Goal: Task Accomplishment & Management: Complete application form

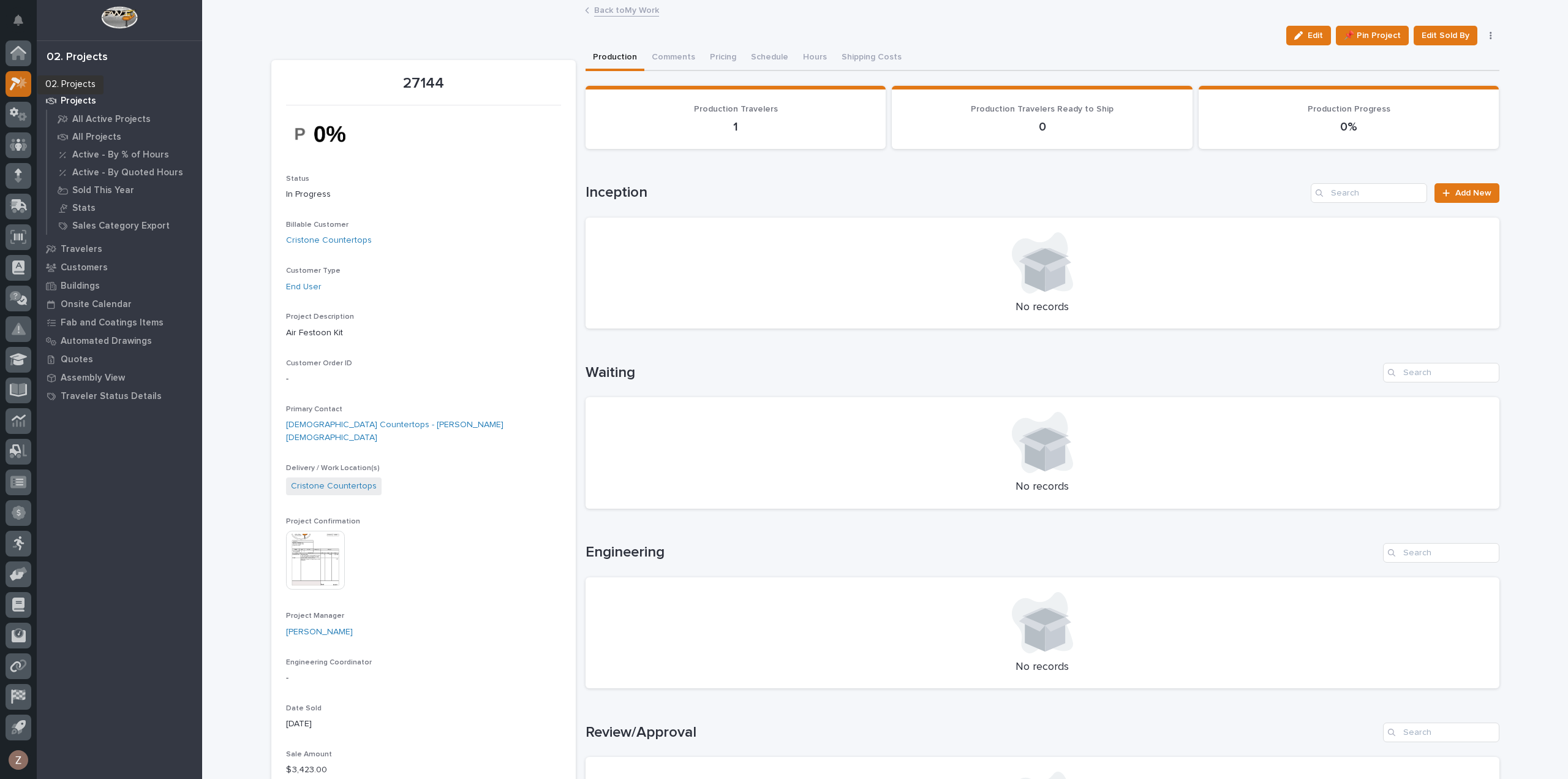
click at [25, 83] on icon at bounding box center [22, 82] width 11 height 12
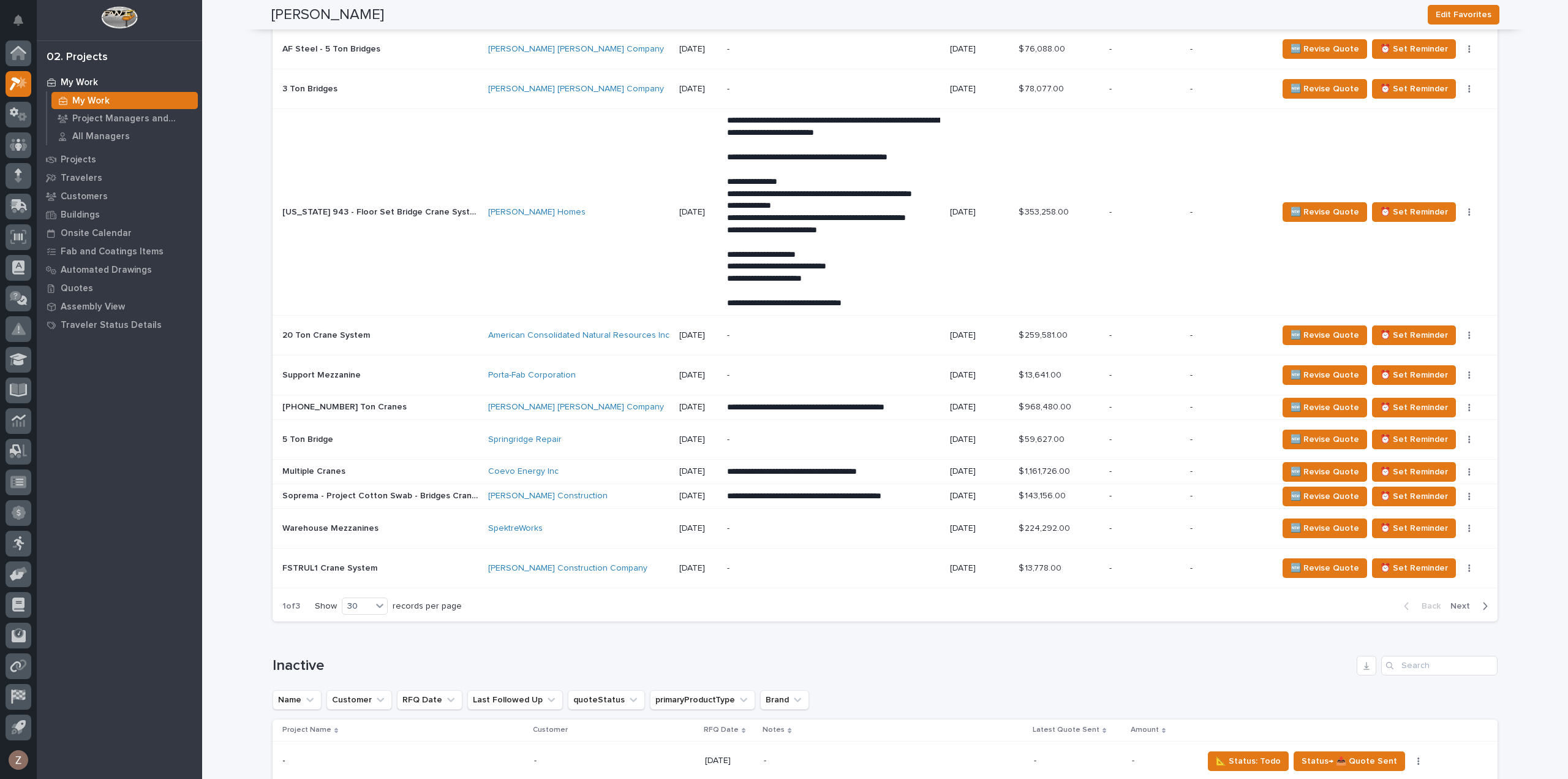
scroll to position [1810, 0]
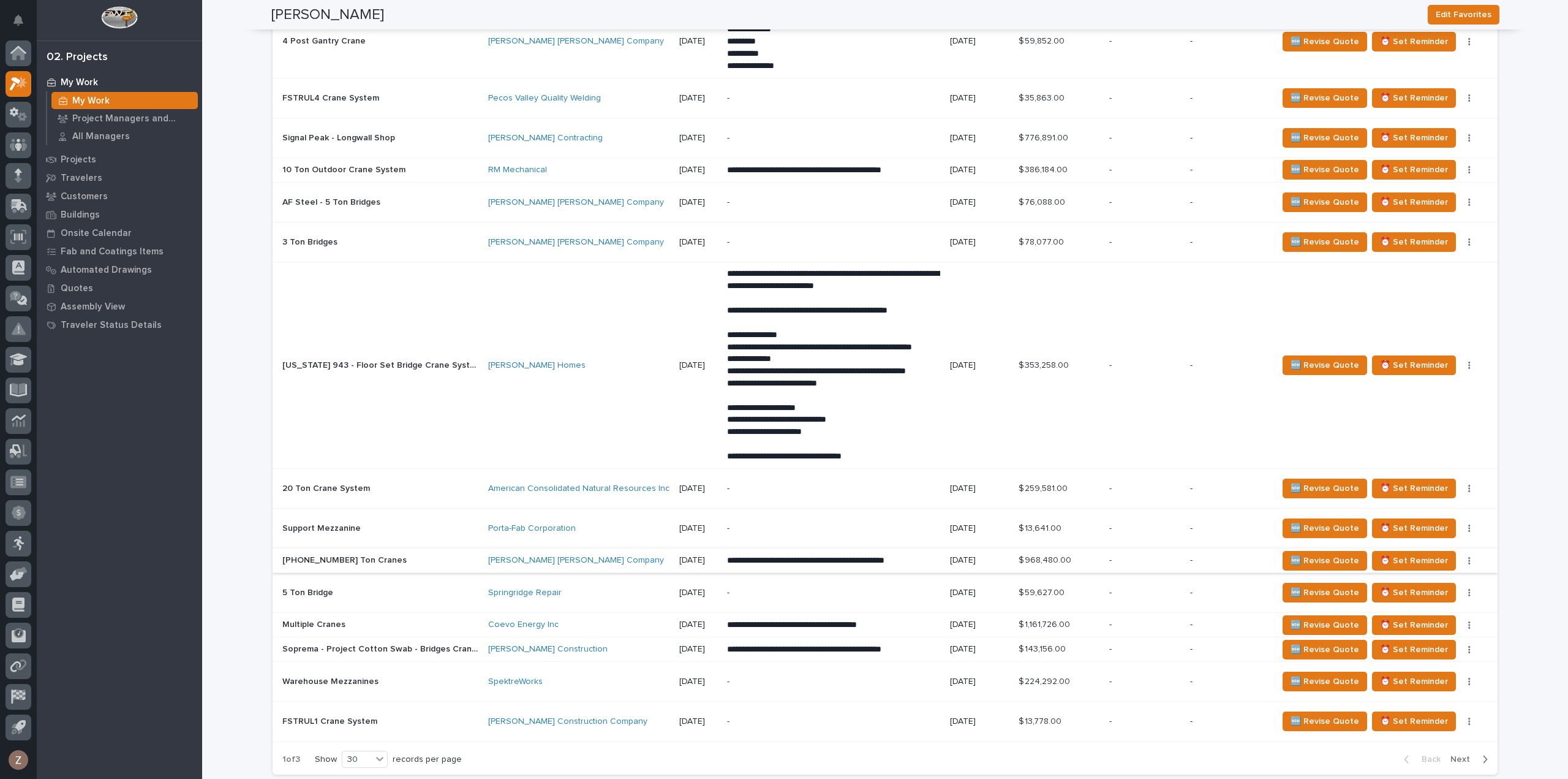
click at [1469, 557] on icon "button" at bounding box center [1469, 561] width 2 height 7
click at [1446, 599] on span "Status→ ⏳ Inactive" at bounding box center [1422, 600] width 75 height 15
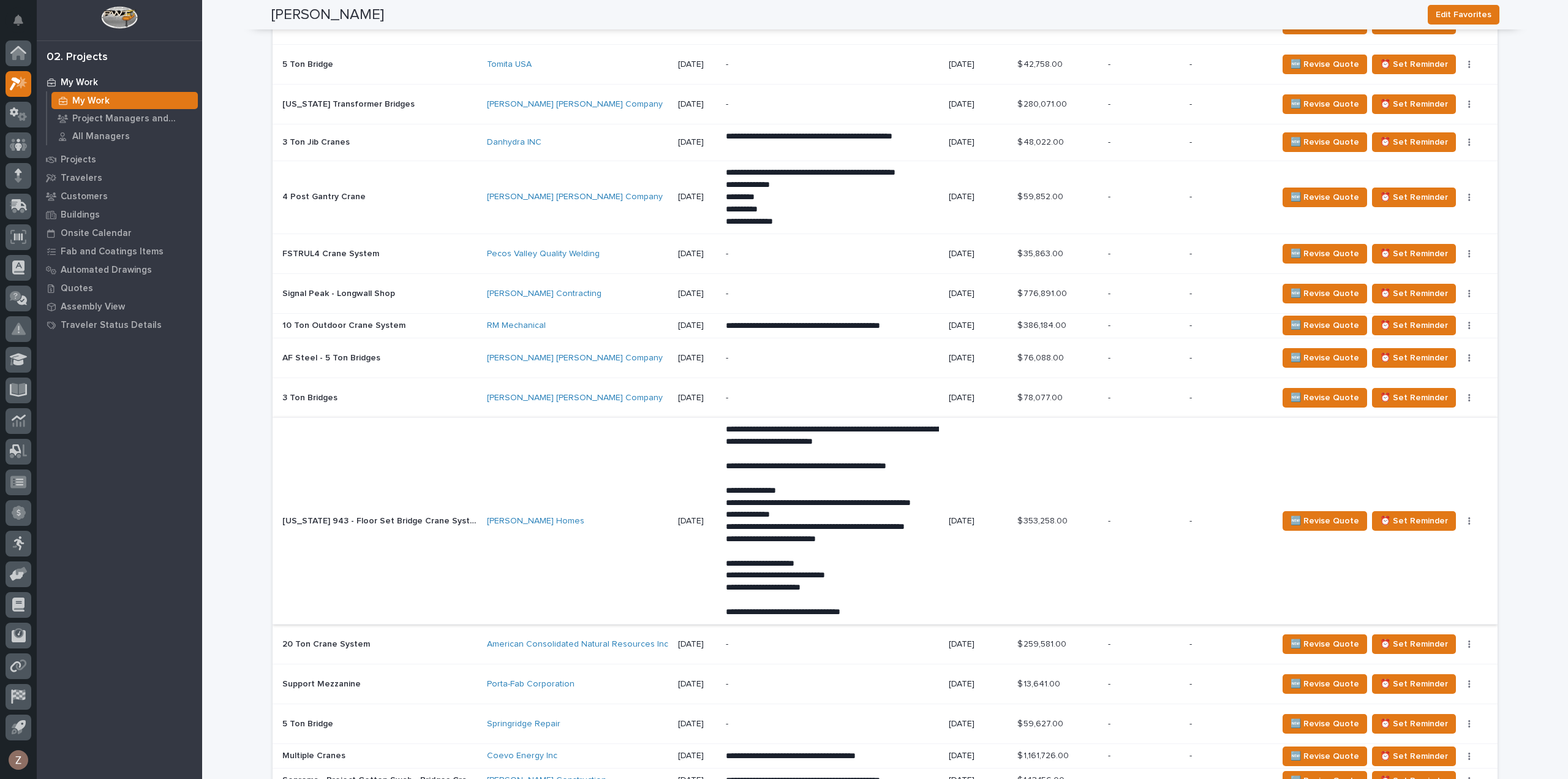
scroll to position [1695, 0]
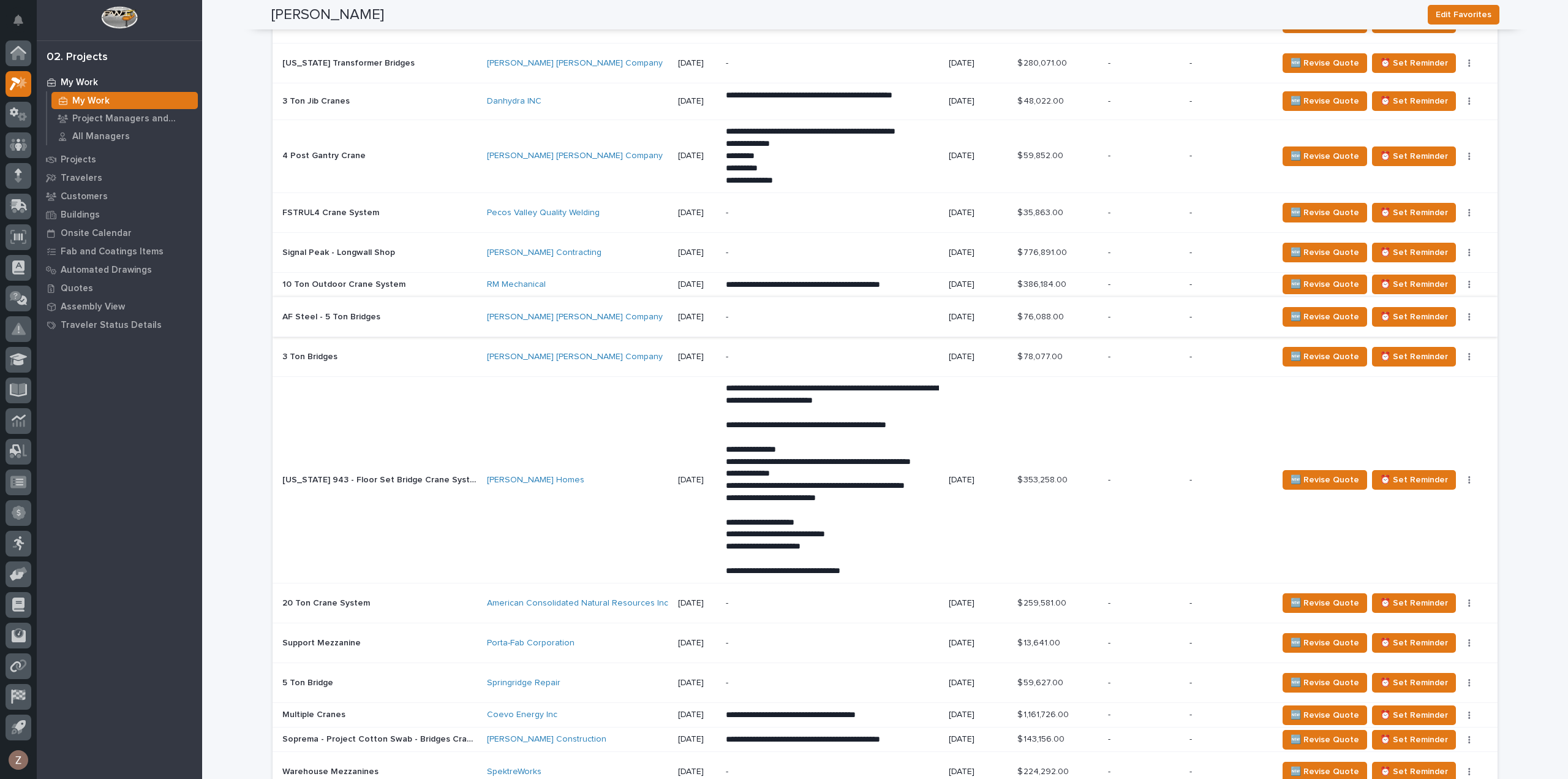
click at [1469, 312] on button "button" at bounding box center [1469, 316] width 17 height 9
click at [1467, 312] on button "button" at bounding box center [1469, 316] width 17 height 9
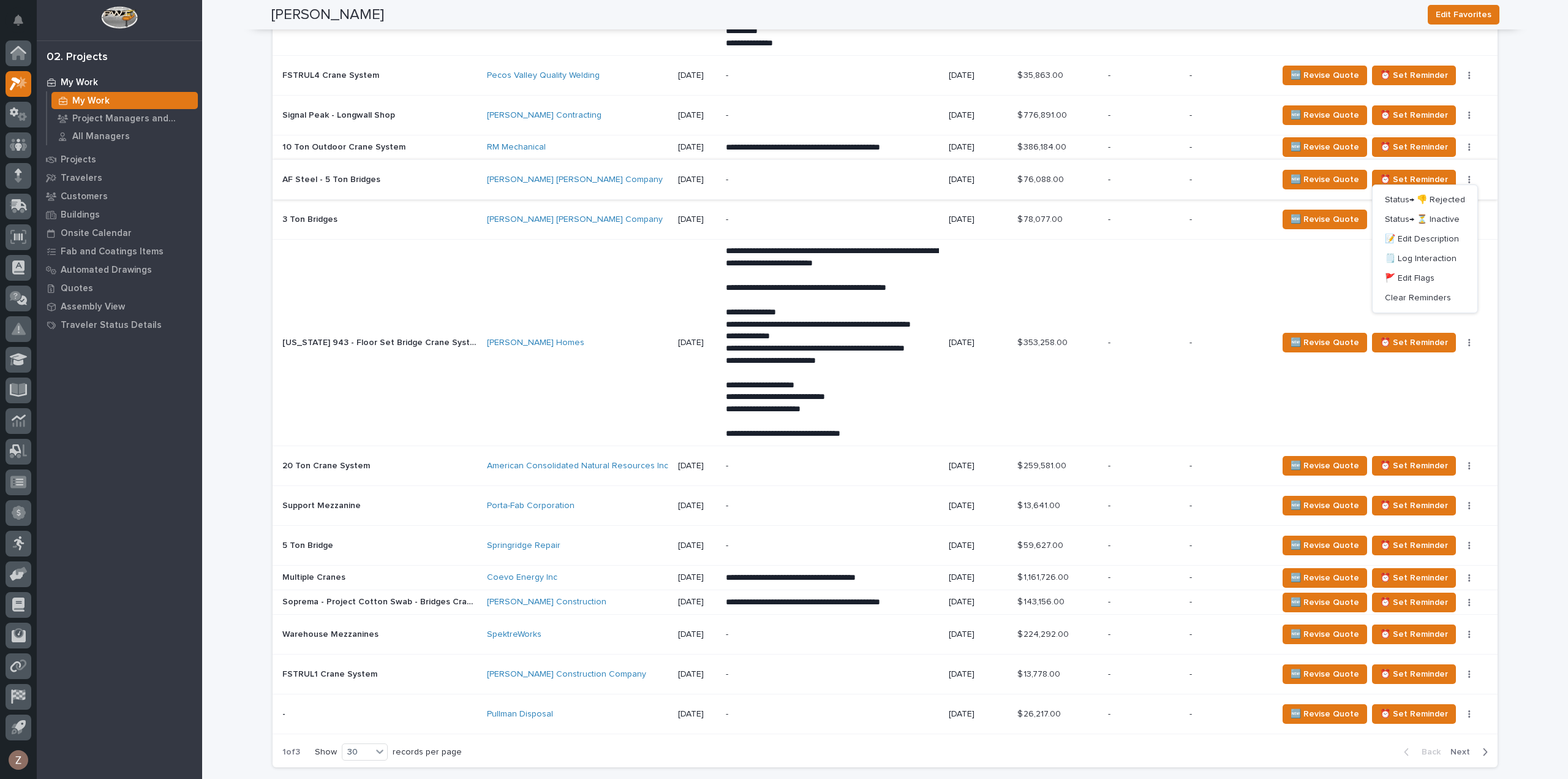
click at [1468, 175] on icon "button" at bounding box center [1469, 179] width 3 height 9
click at [1449, 193] on span "Status→ 👎 Rejected" at bounding box center [1425, 200] width 81 height 15
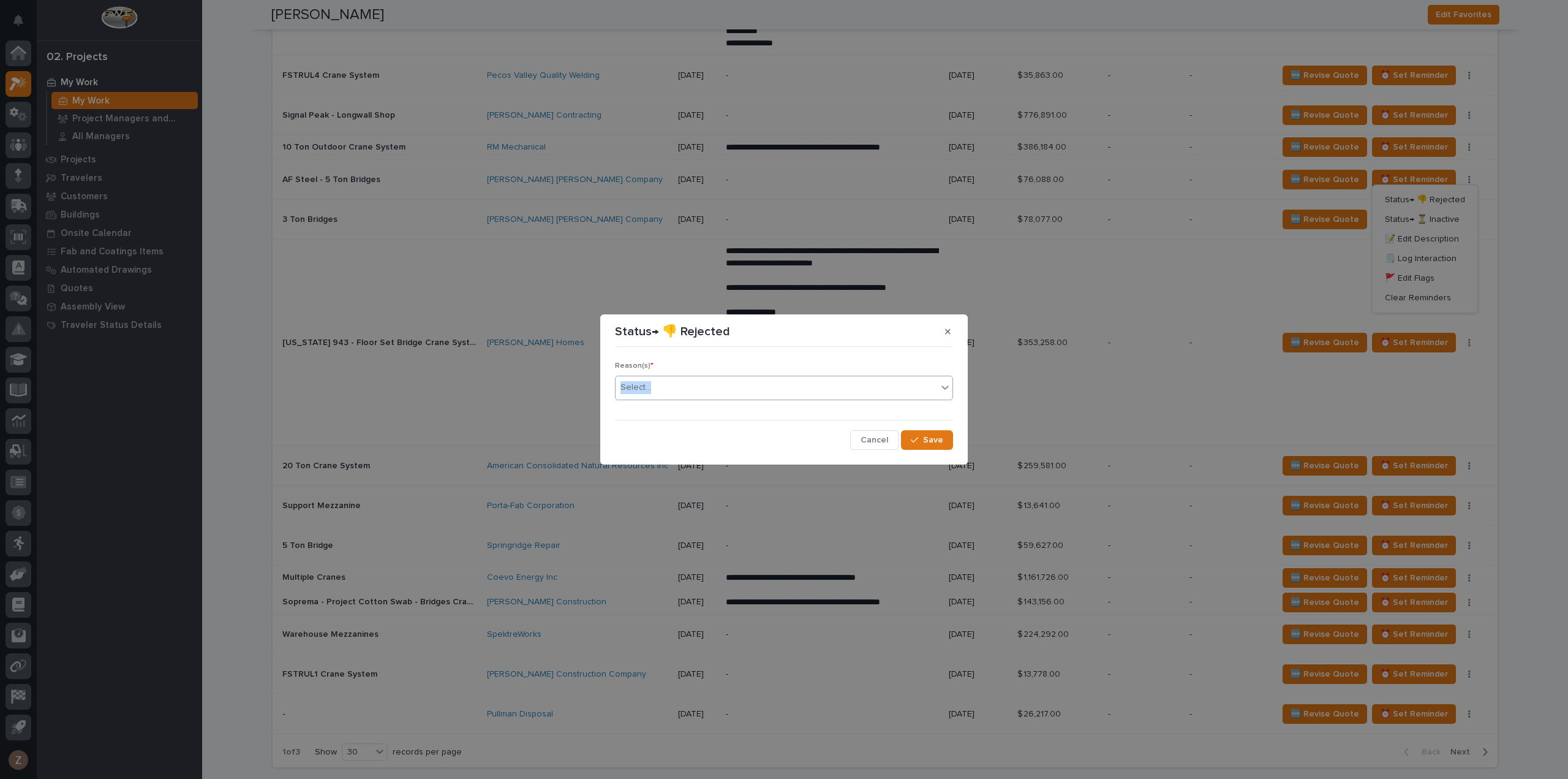
click at [679, 375] on div "Reason(s) * Select..." at bounding box center [784, 385] width 338 height 48
click at [685, 390] on div "Select..." at bounding box center [776, 387] width 322 height 20
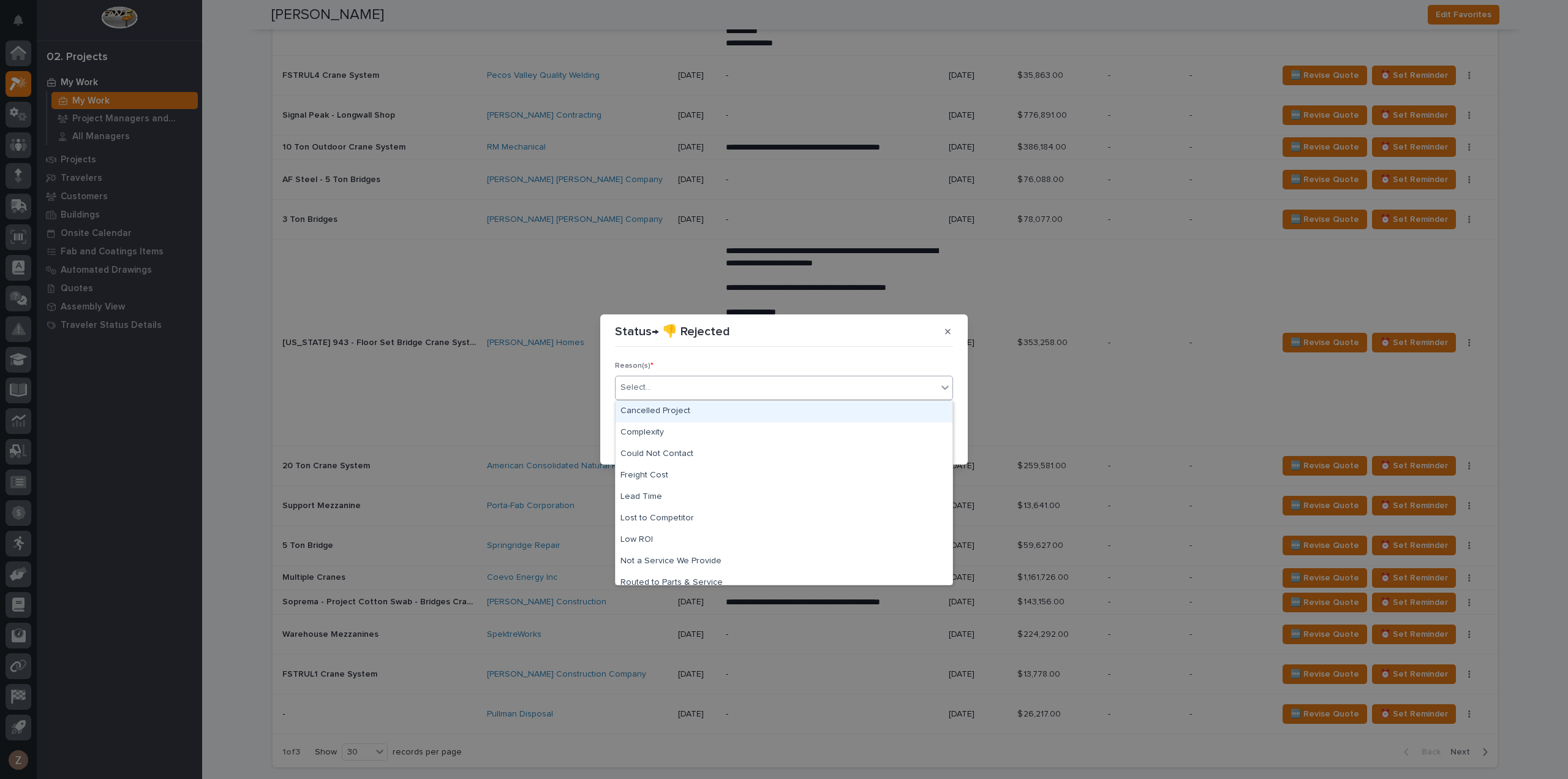
click at [683, 405] on div "Cancelled Project" at bounding box center [784, 412] width 337 height 21
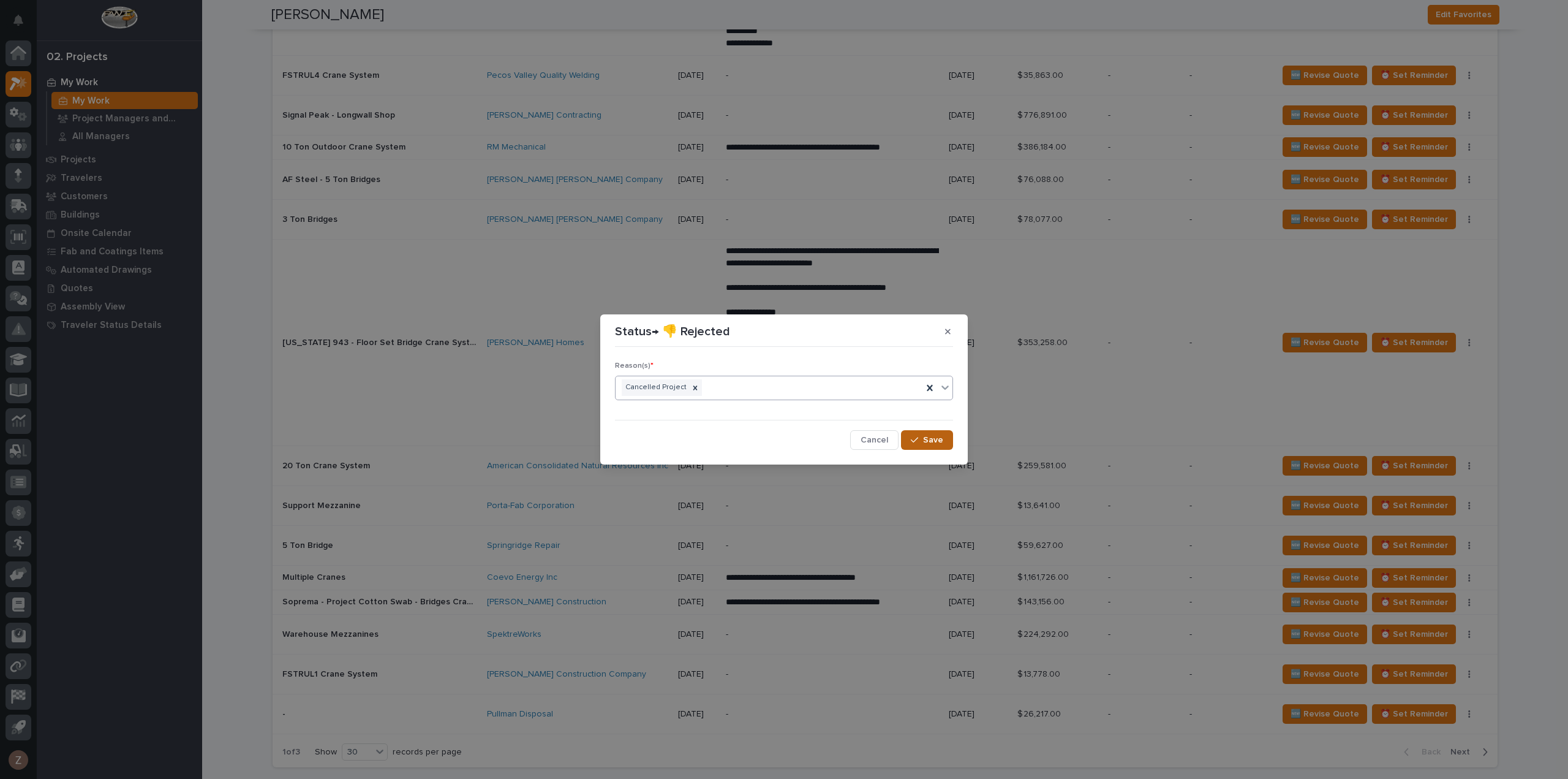
click at [946, 443] on button "Save" at bounding box center [927, 440] width 52 height 19
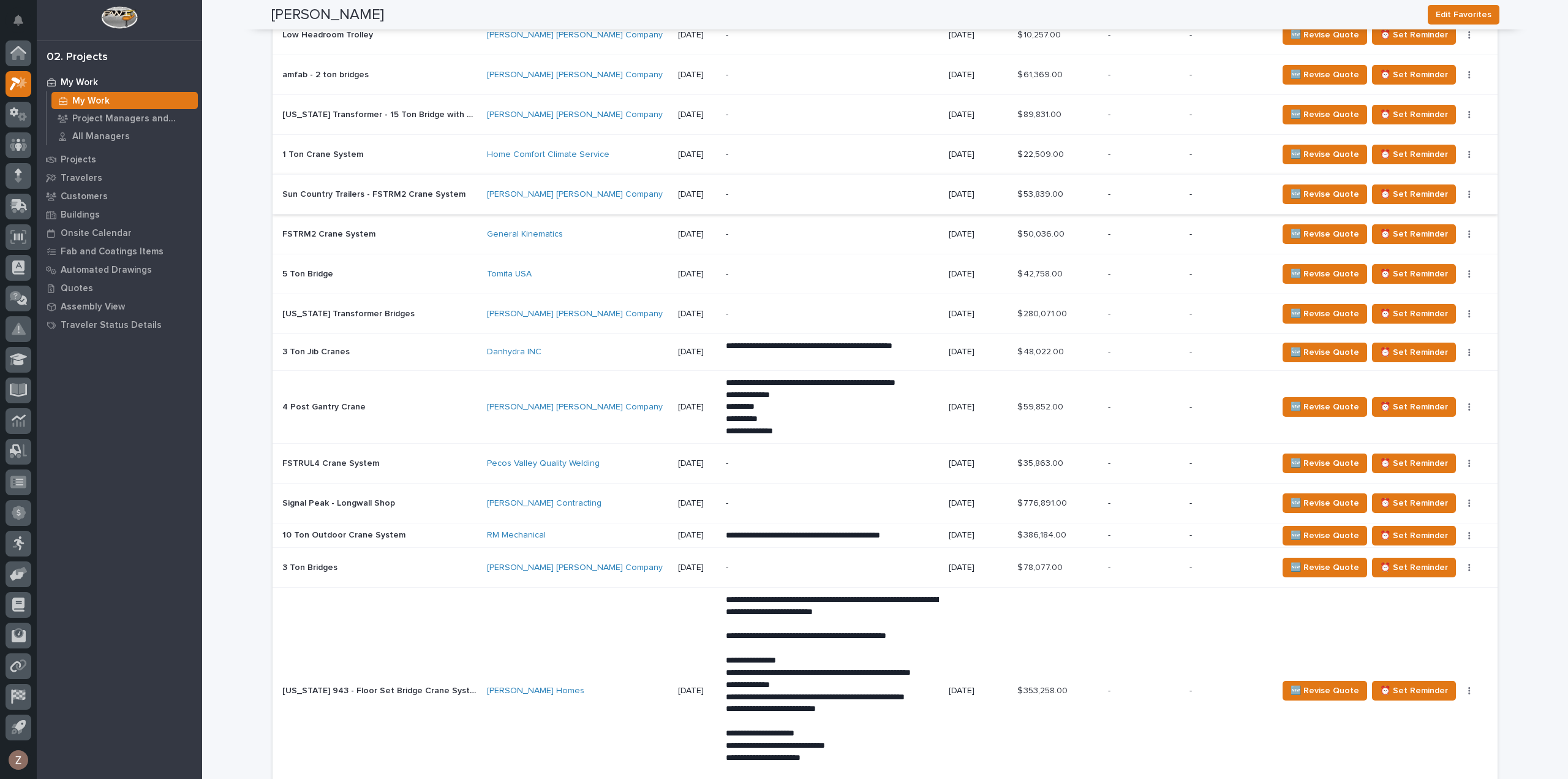
scroll to position [893, 0]
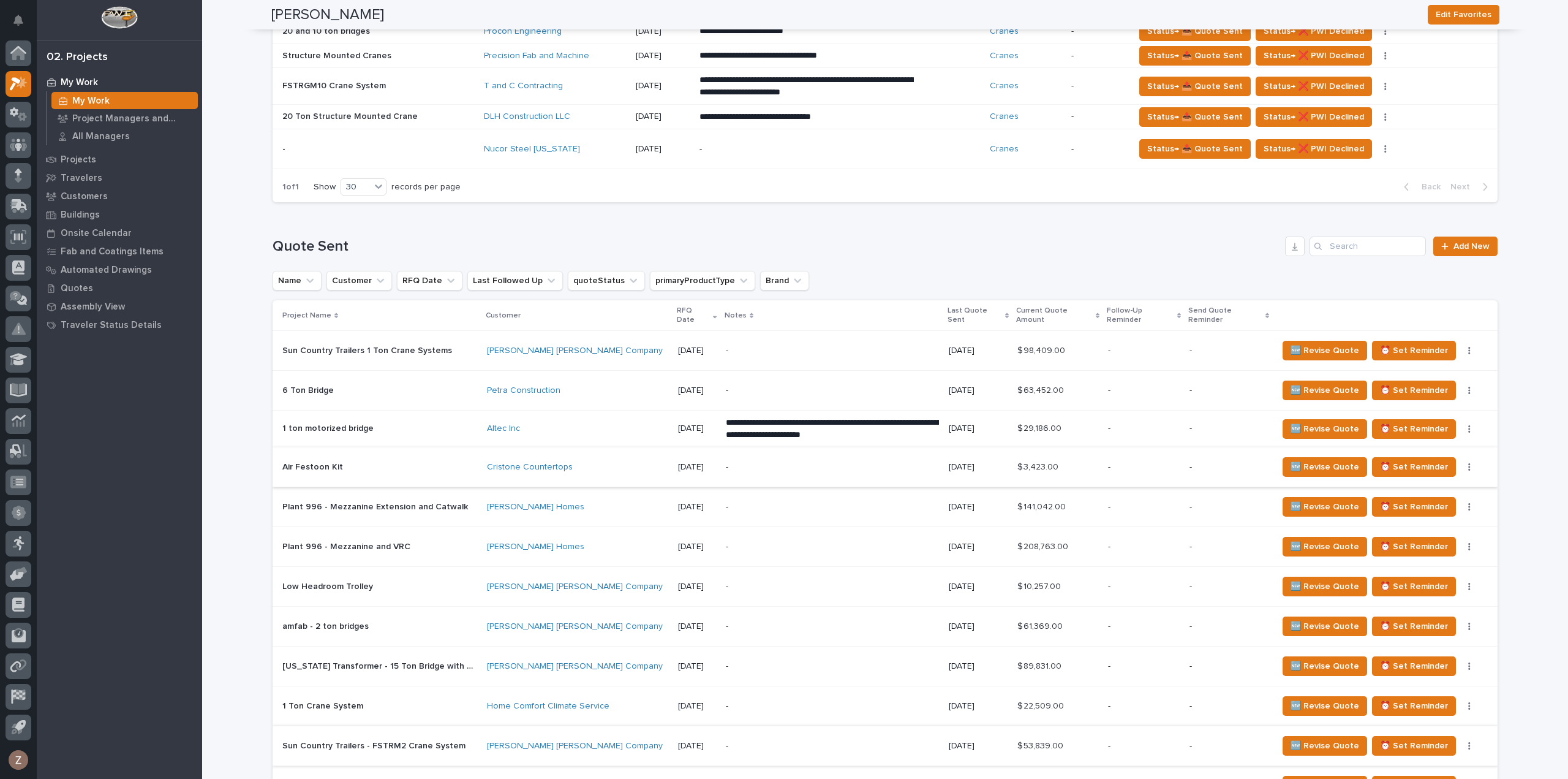
click at [1469, 463] on button "button" at bounding box center [1469, 467] width 17 height 9
click at [1447, 490] on span "Status→ 👎 Rejected" at bounding box center [1425, 491] width 81 height 15
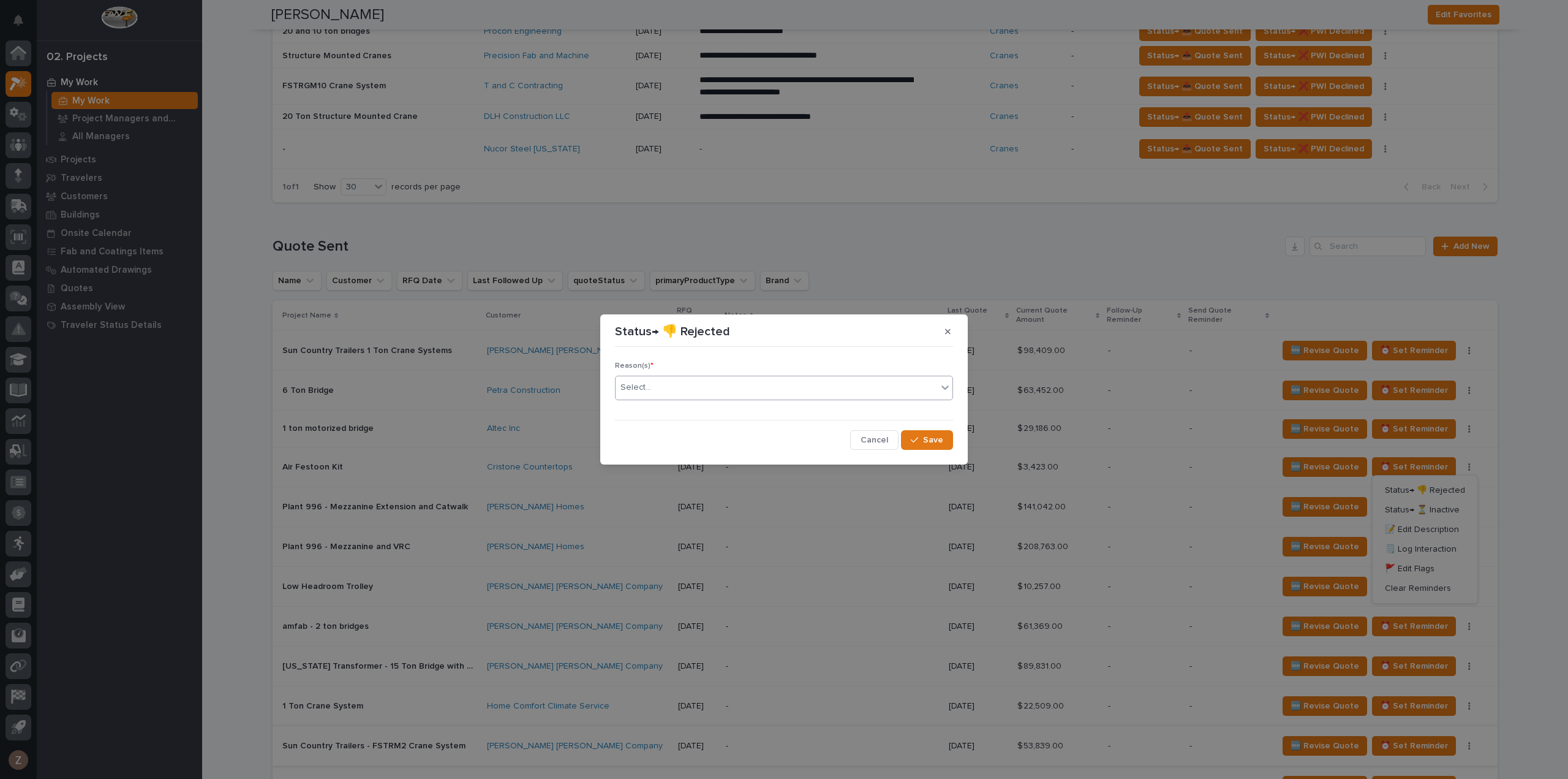
click at [691, 390] on div "Select..." at bounding box center [776, 387] width 322 height 20
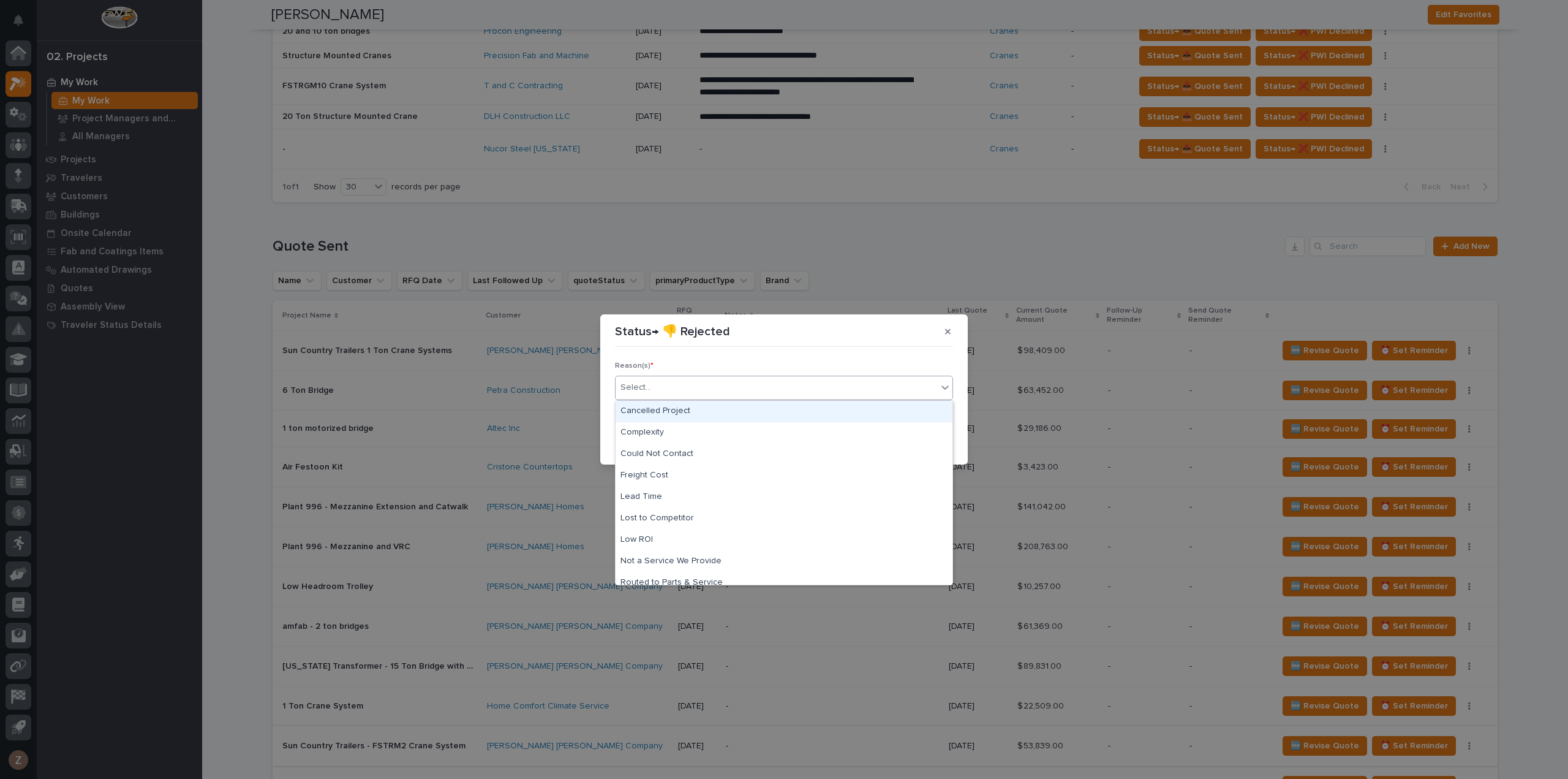
drag, startPoint x: 700, startPoint y: 408, endPoint x: 787, endPoint y: 426, distance: 88.8
click at [701, 408] on div "Cancelled Project" at bounding box center [784, 412] width 337 height 21
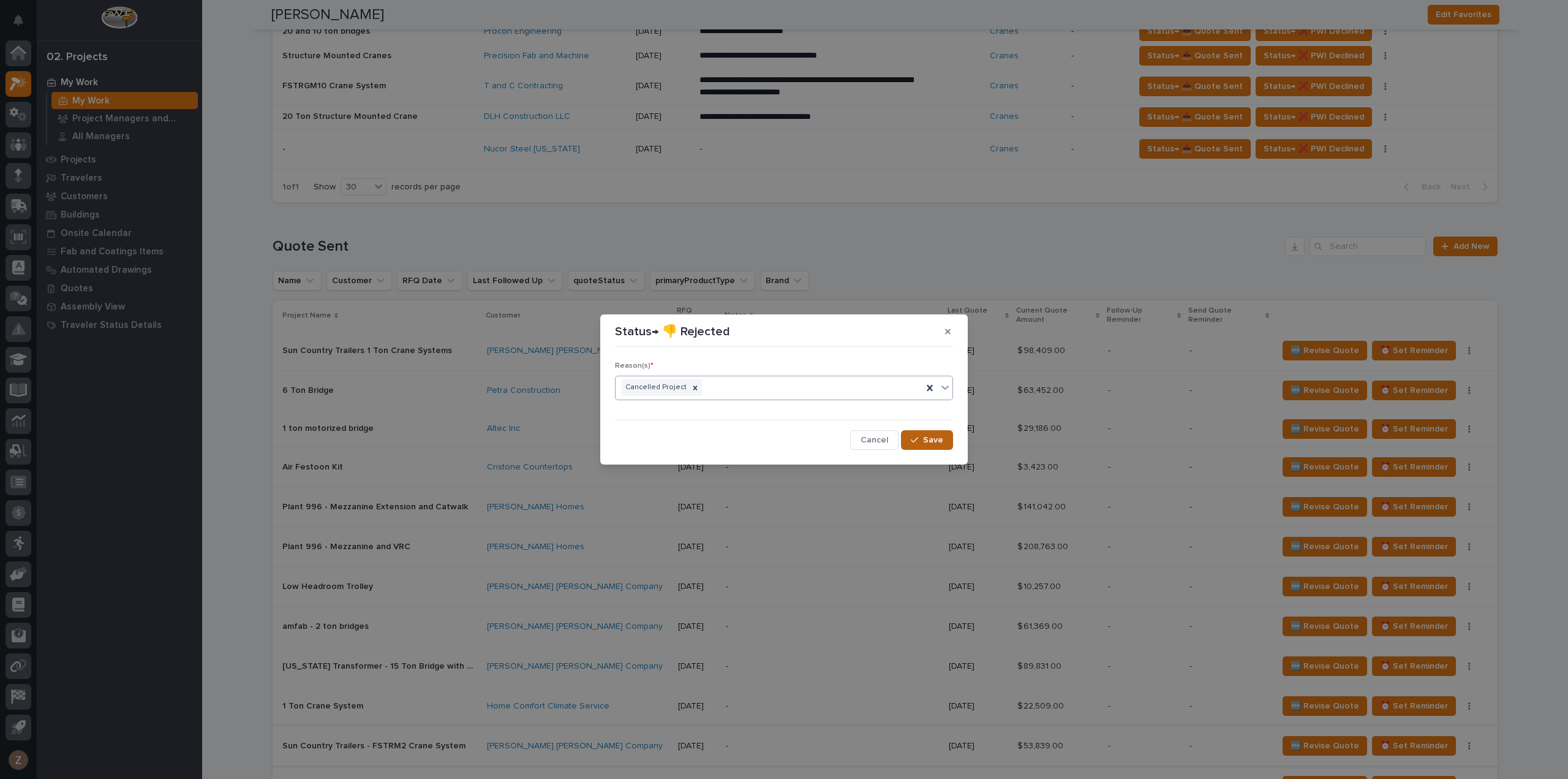
click at [924, 434] on span "Save" at bounding box center [933, 440] width 20 height 11
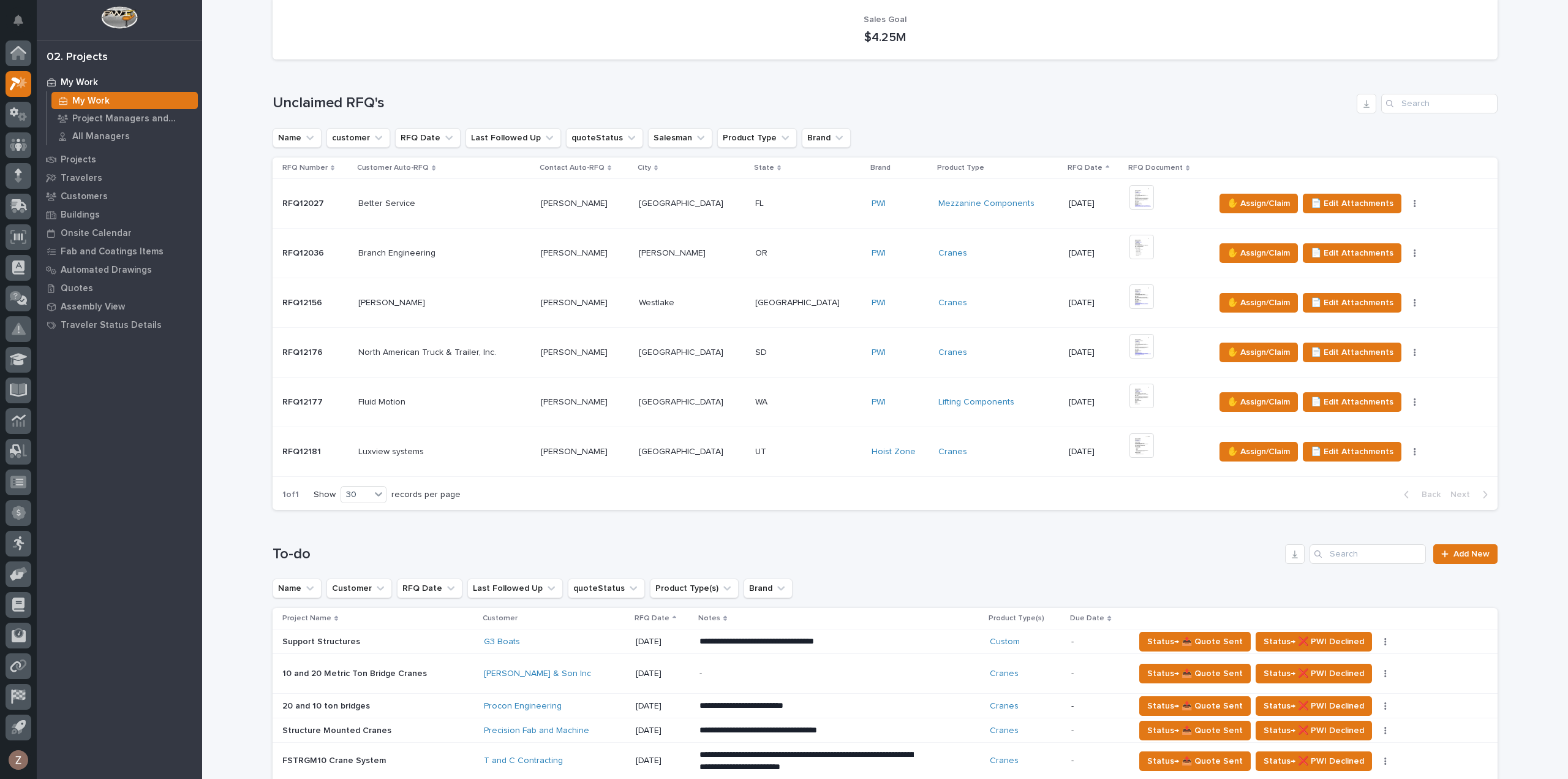
scroll to position [368, 0]
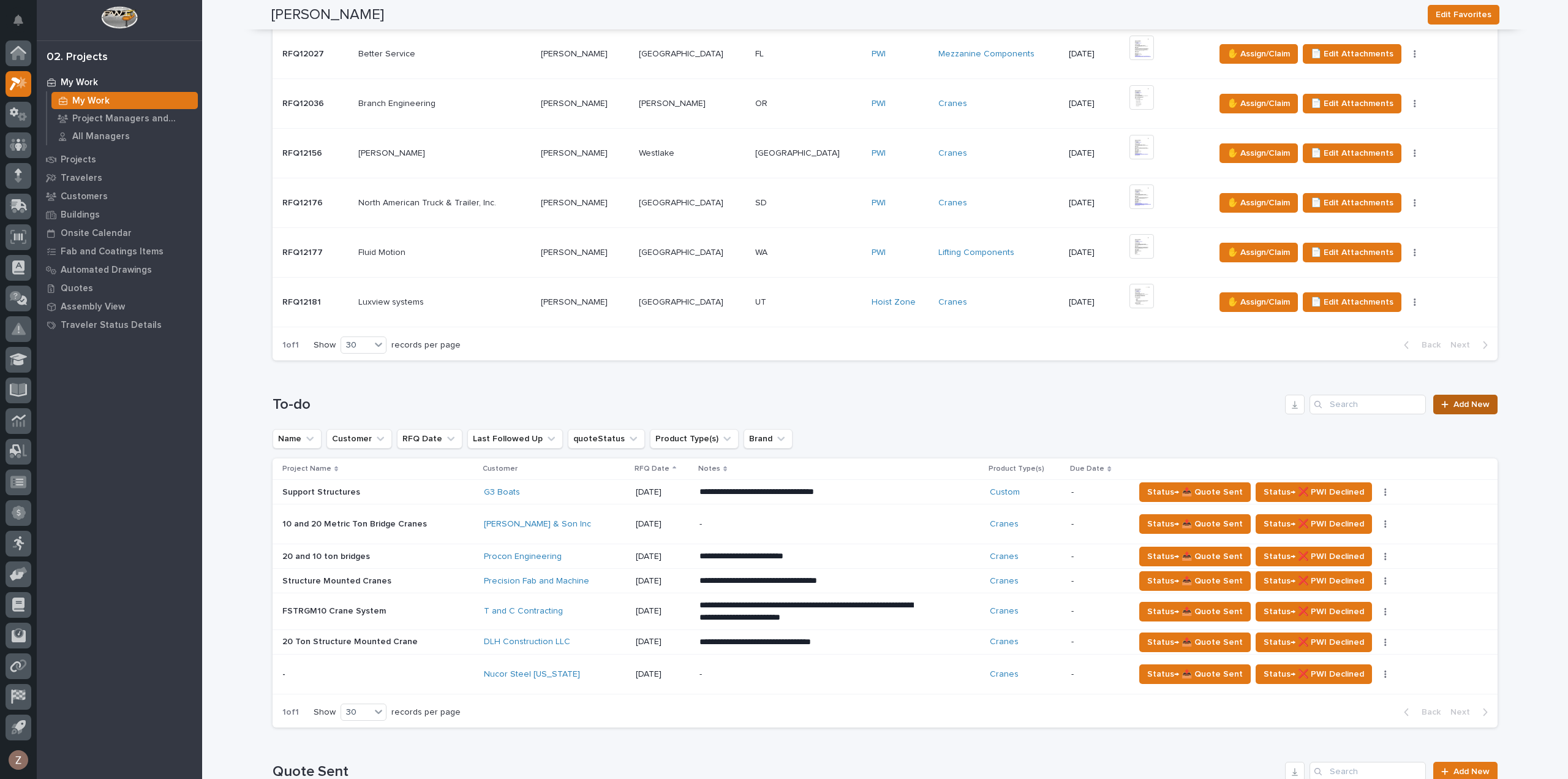
click at [1475, 402] on span "Add New" at bounding box center [1471, 404] width 36 height 9
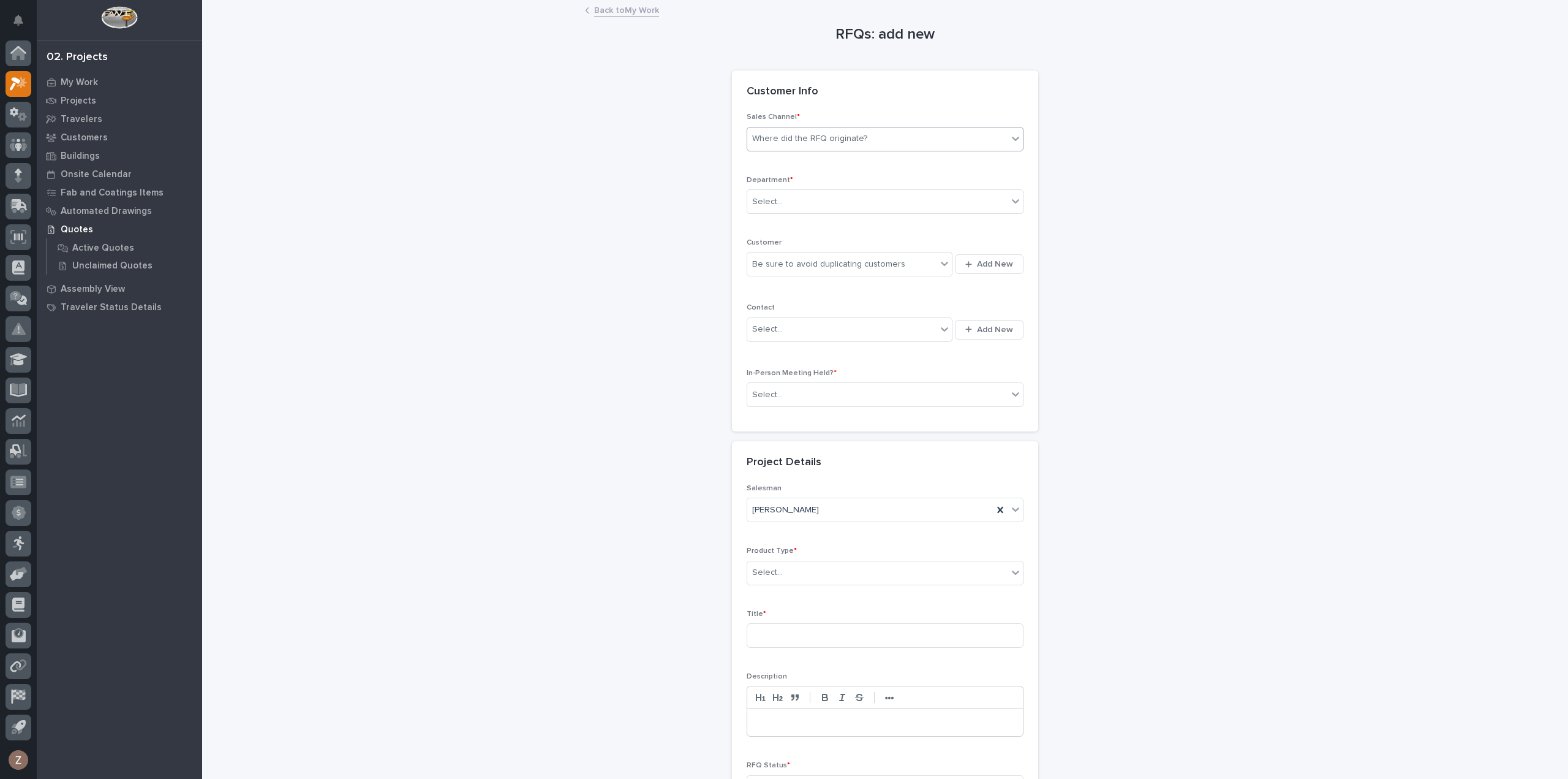
click at [818, 144] on div "Where did the RFQ originate?" at bounding box center [877, 139] width 260 height 20
click at [803, 186] on div "PWI" at bounding box center [880, 183] width 276 height 21
click at [807, 199] on div "Select..." at bounding box center [877, 202] width 260 height 20
click at [805, 222] on div "National Sales" at bounding box center [880, 224] width 276 height 21
click at [802, 267] on div "Be sure to avoid duplicating customers" at bounding box center [829, 264] width 153 height 13
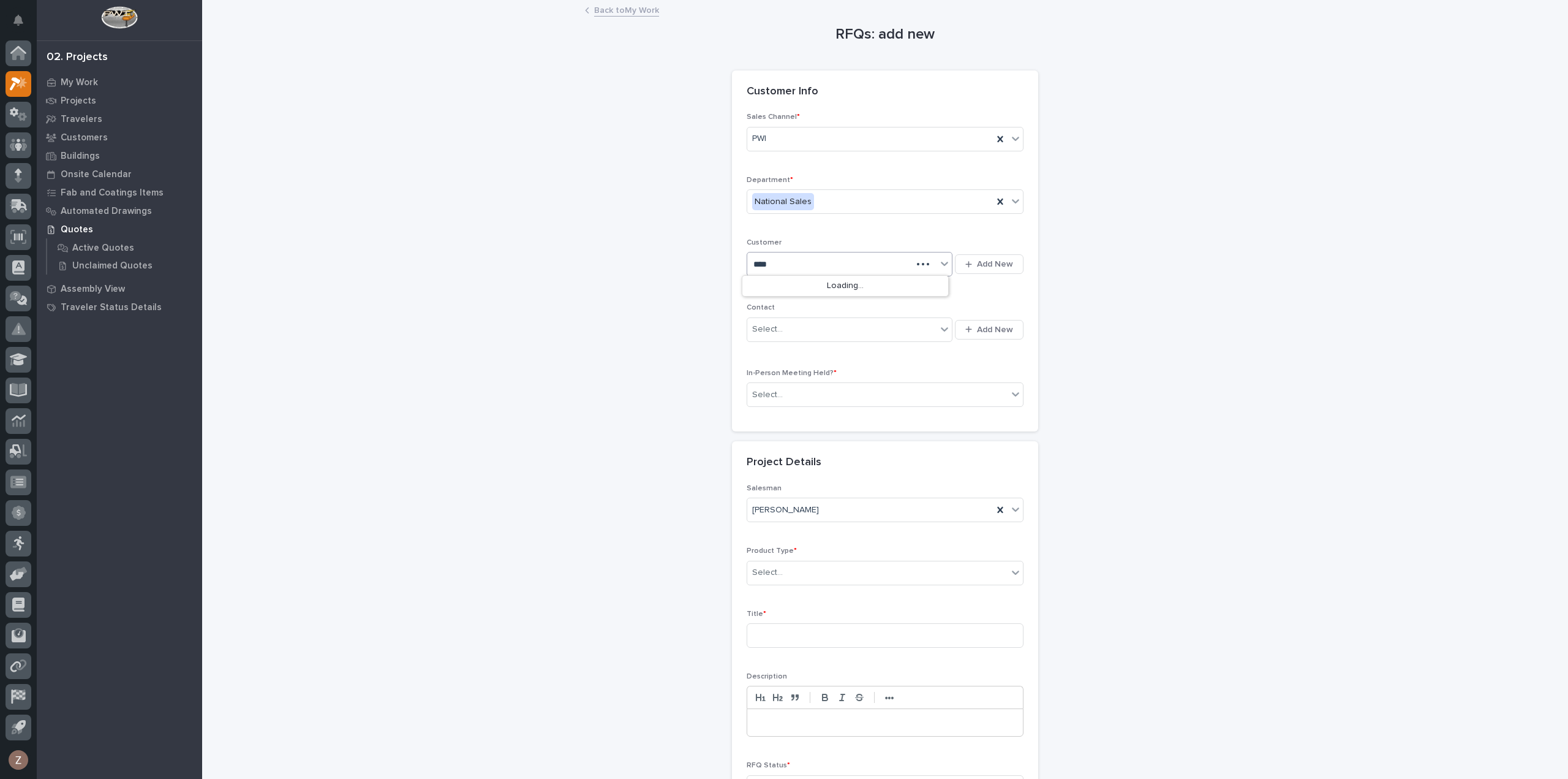
type input "*****"
click at [837, 283] on div "reUse Engineer" at bounding box center [845, 287] width 206 height 21
click at [799, 326] on div "Select..." at bounding box center [842, 329] width 189 height 20
type input "**********"
click at [989, 324] on span "Add New" at bounding box center [995, 330] width 36 height 11
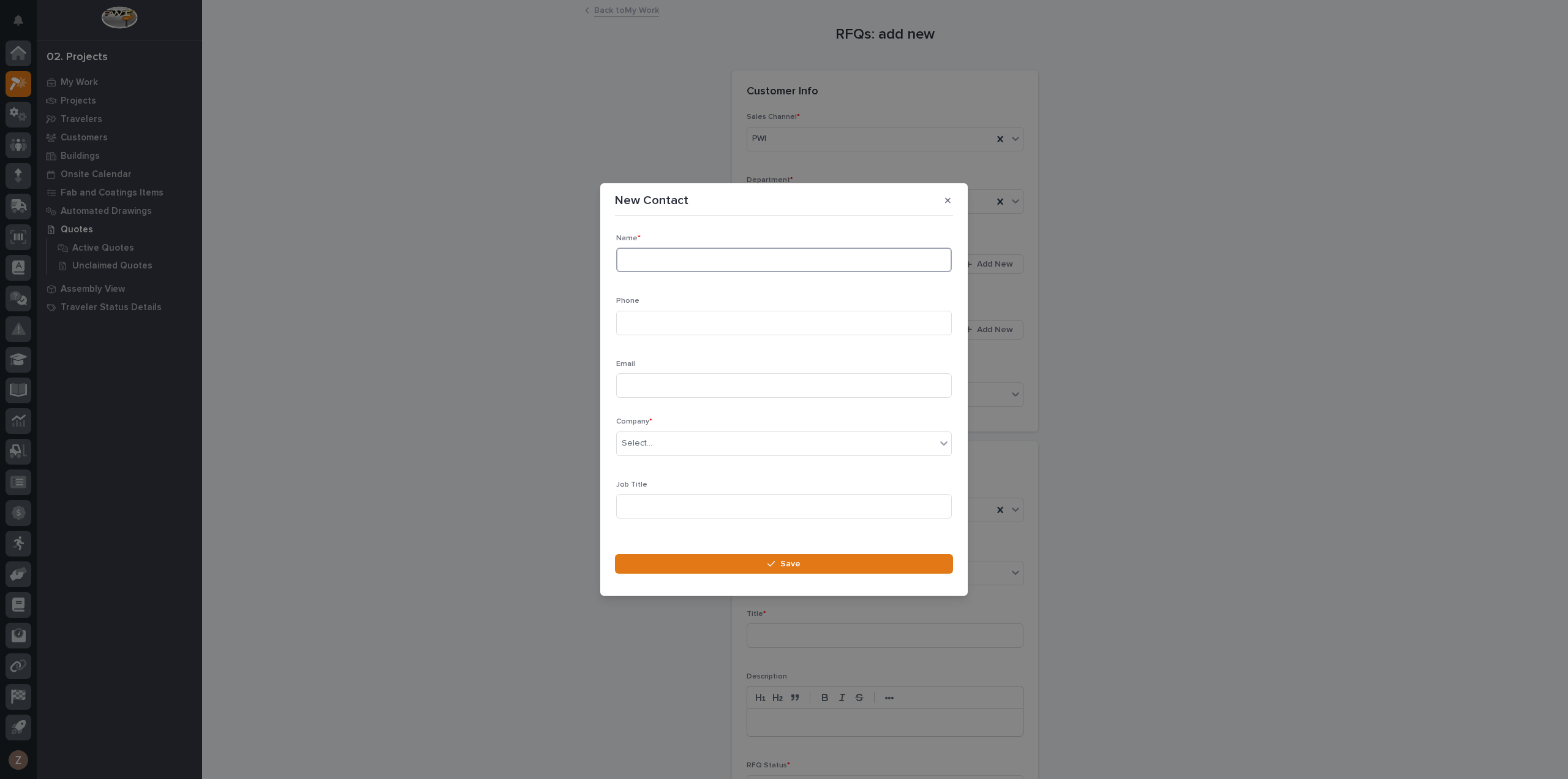
click at [652, 253] on input at bounding box center [784, 260] width 336 height 25
type input "[PERSON_NAME]"
type input "[PHONE_NUMBER]"
click at [699, 385] on input at bounding box center [784, 385] width 336 height 25
type input "[PERSON_NAME][EMAIL_ADDRESS][DOMAIN_NAME]"
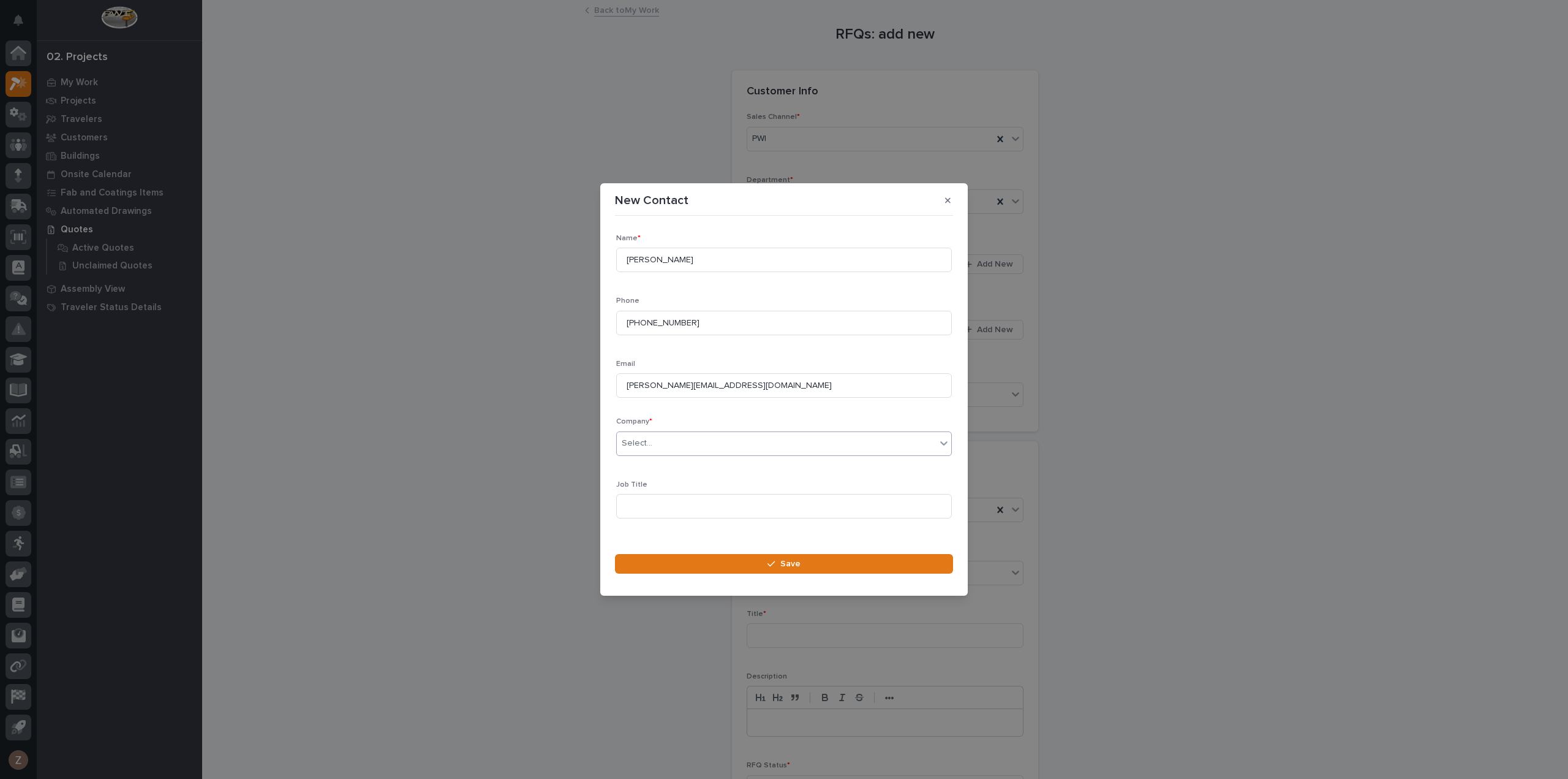
click at [655, 437] on div "Select..." at bounding box center [776, 443] width 319 height 20
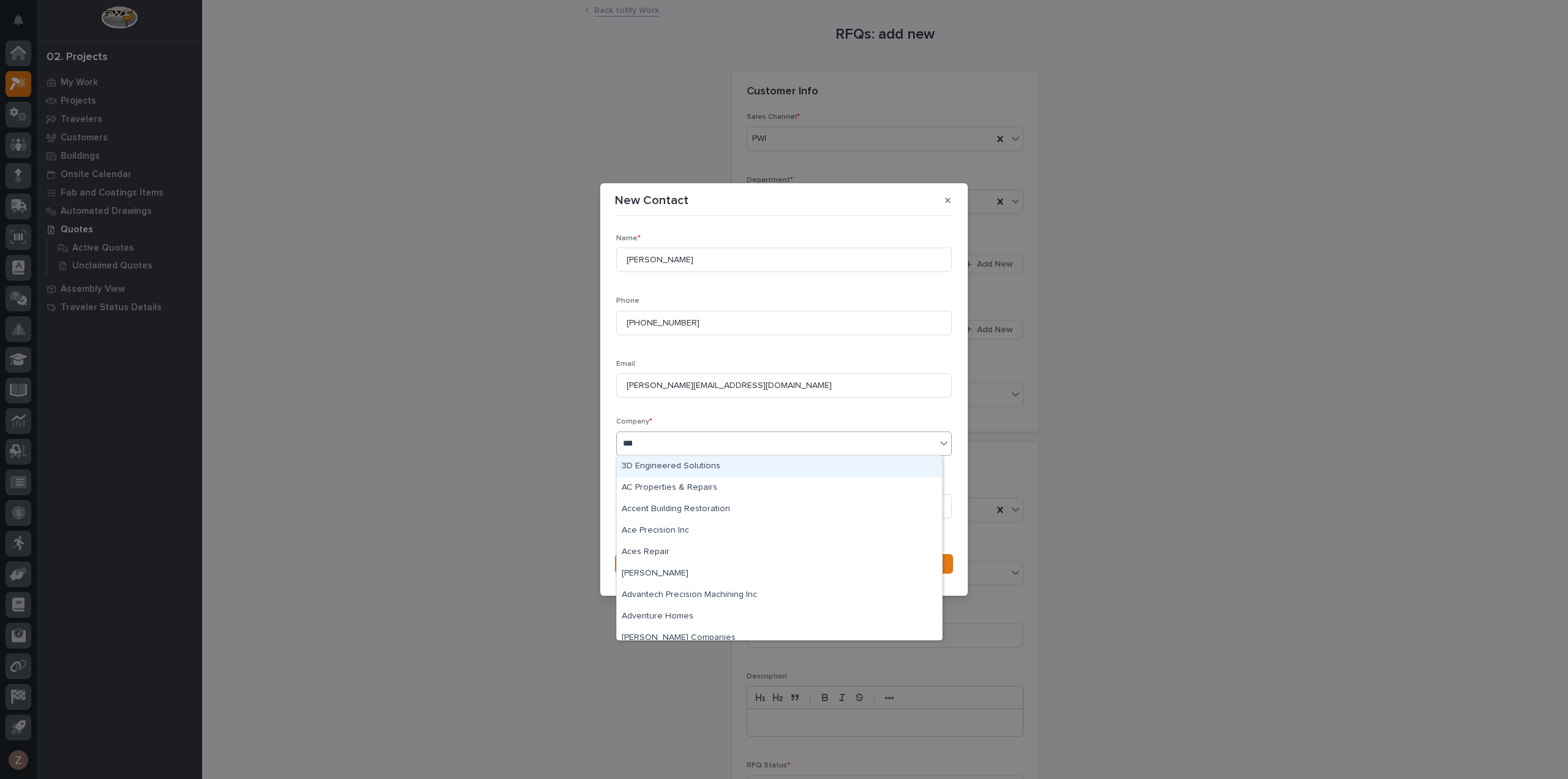
type input "*****"
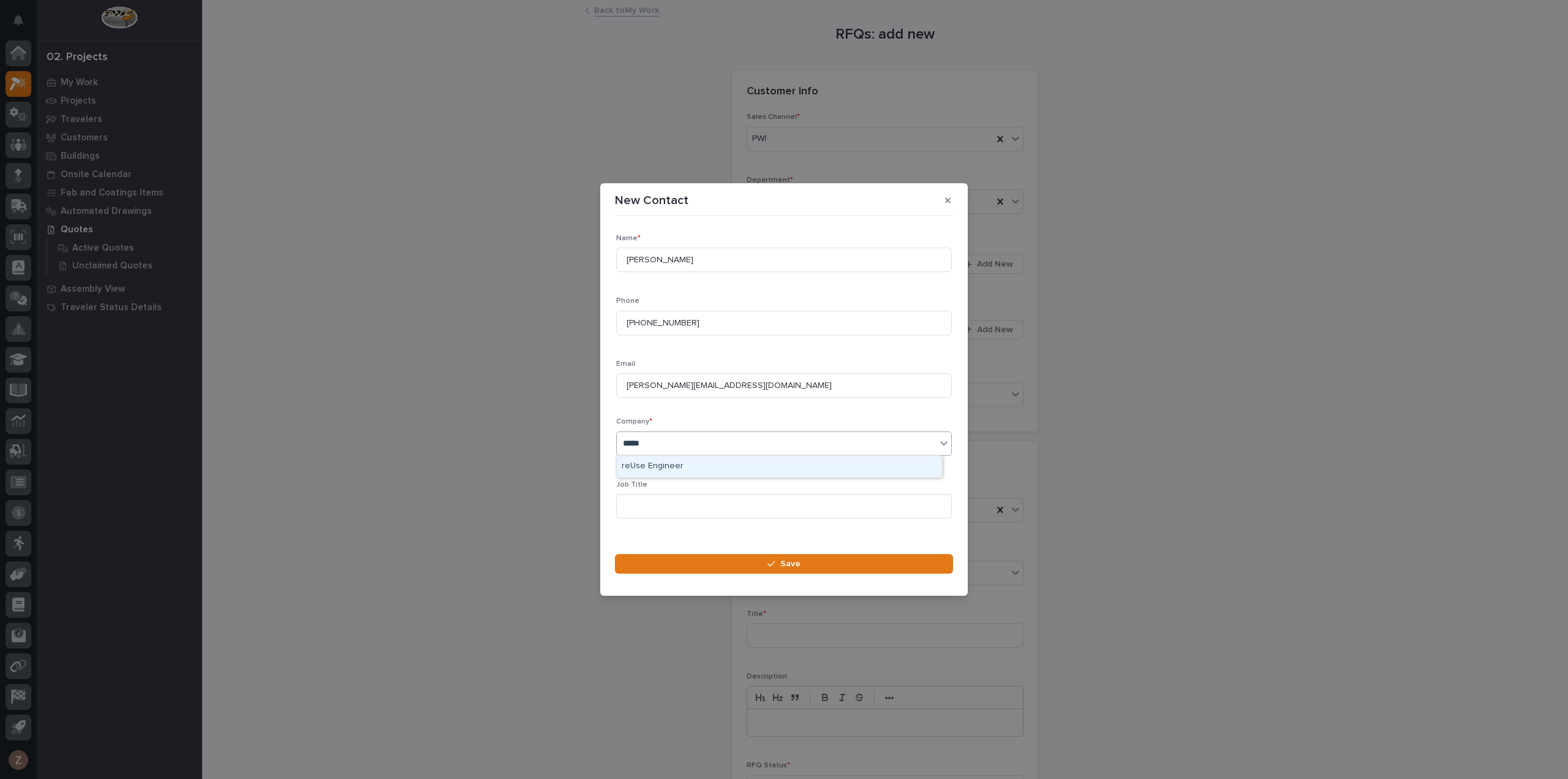
click at [671, 467] on div "reUse Engineer" at bounding box center [779, 467] width 326 height 21
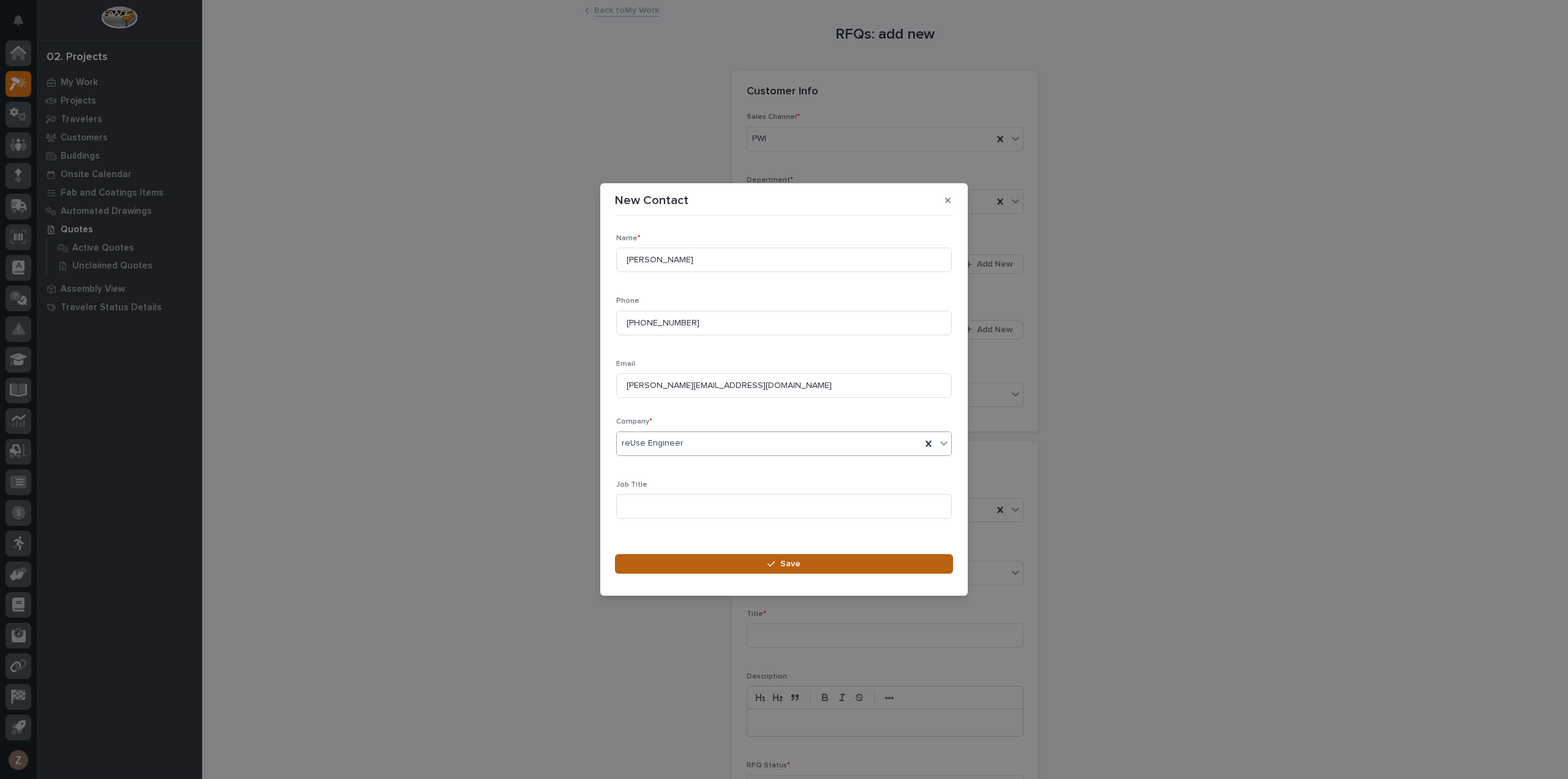
click at [695, 565] on button "Save" at bounding box center [784, 563] width 338 height 19
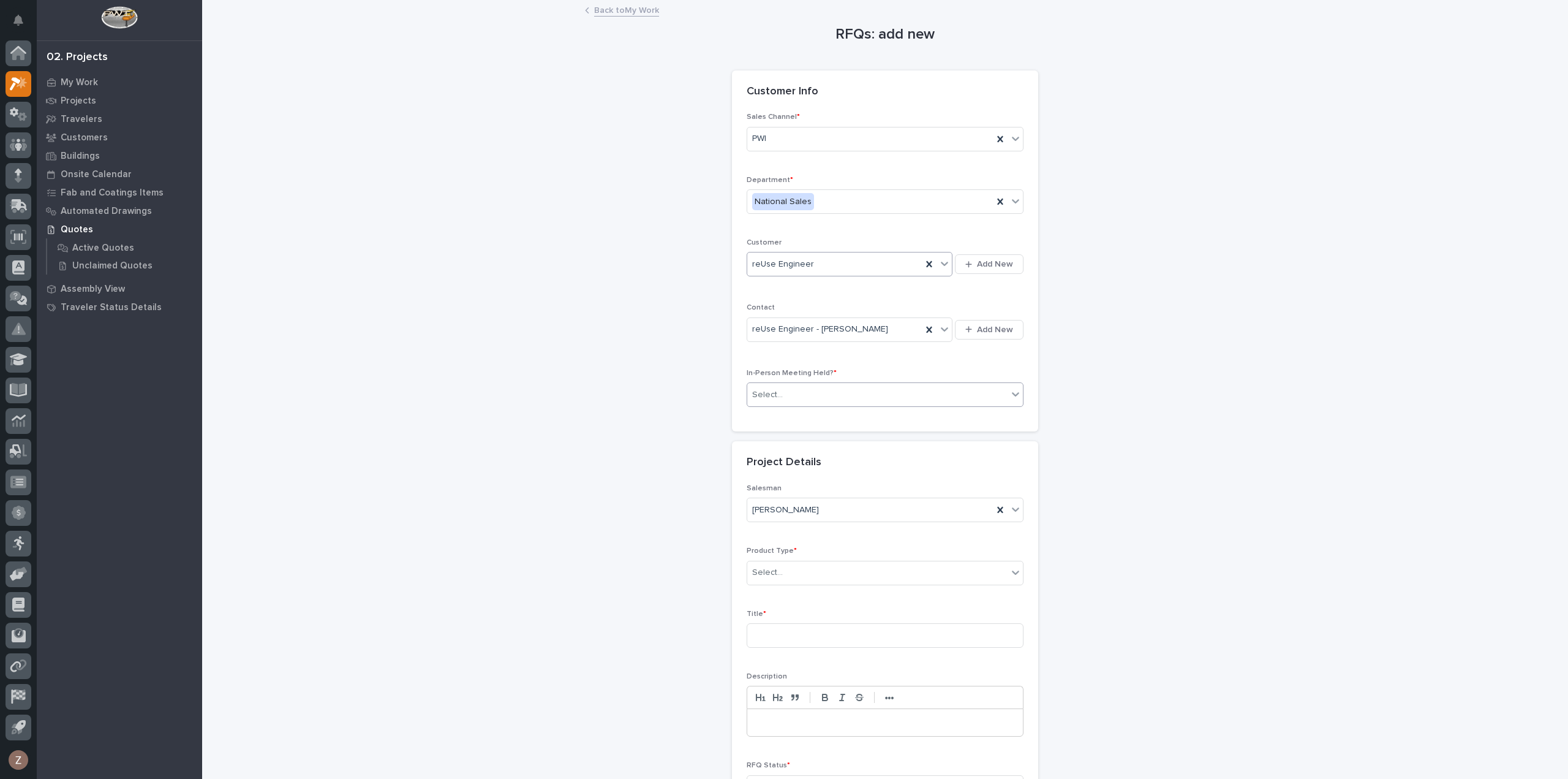
click at [797, 385] on div "Select..." at bounding box center [877, 395] width 260 height 20
drag, startPoint x: 792, startPoint y: 426, endPoint x: 799, endPoint y: 461, distance: 35.7
click at [788, 434] on div "No" at bounding box center [880, 437] width 276 height 21
click at [841, 561] on div "Select..." at bounding box center [885, 573] width 277 height 25
click at [796, 613] on div "Cranes" at bounding box center [880, 615] width 276 height 21
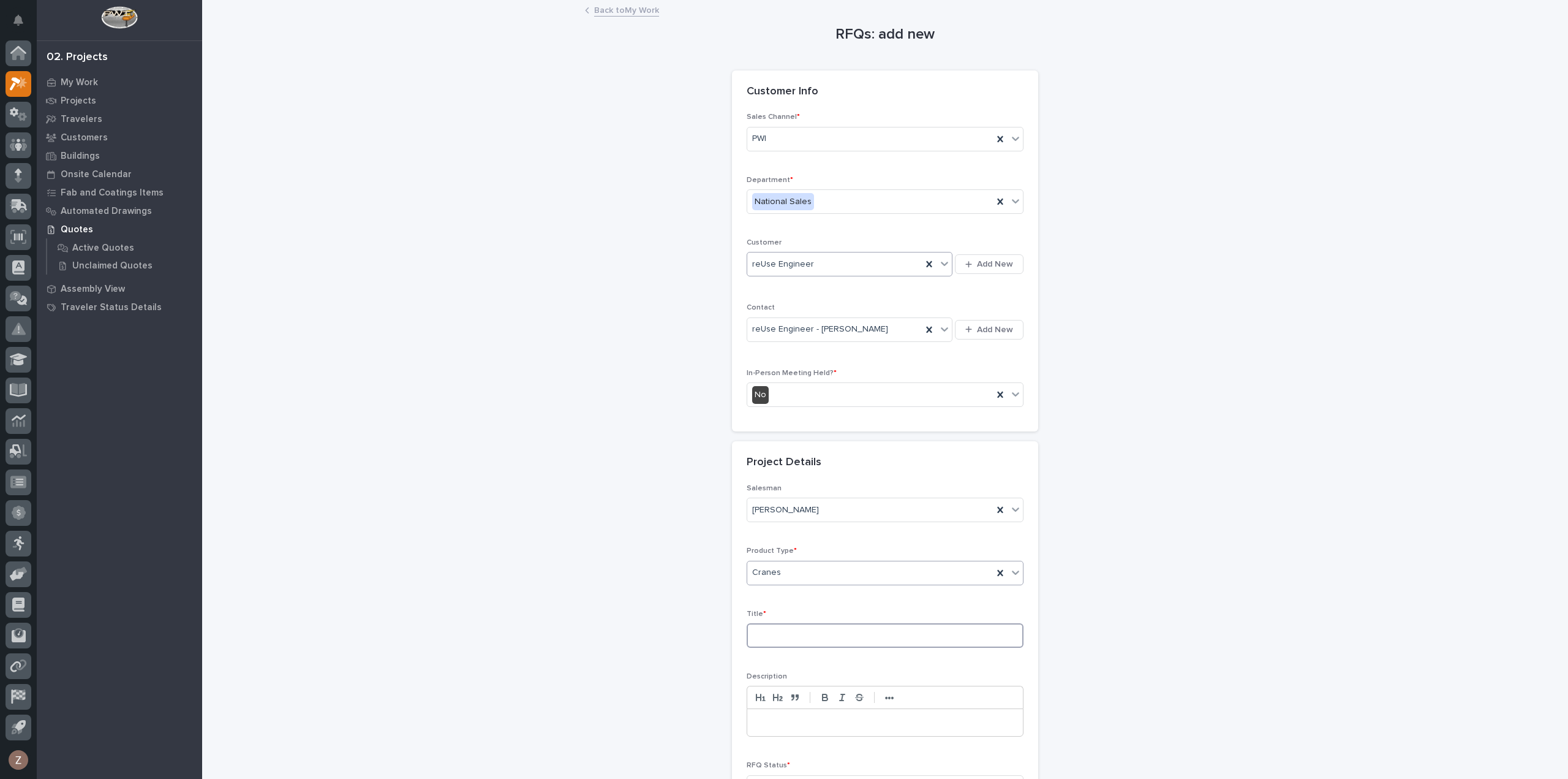
click at [805, 626] on input at bounding box center [885, 635] width 277 height 25
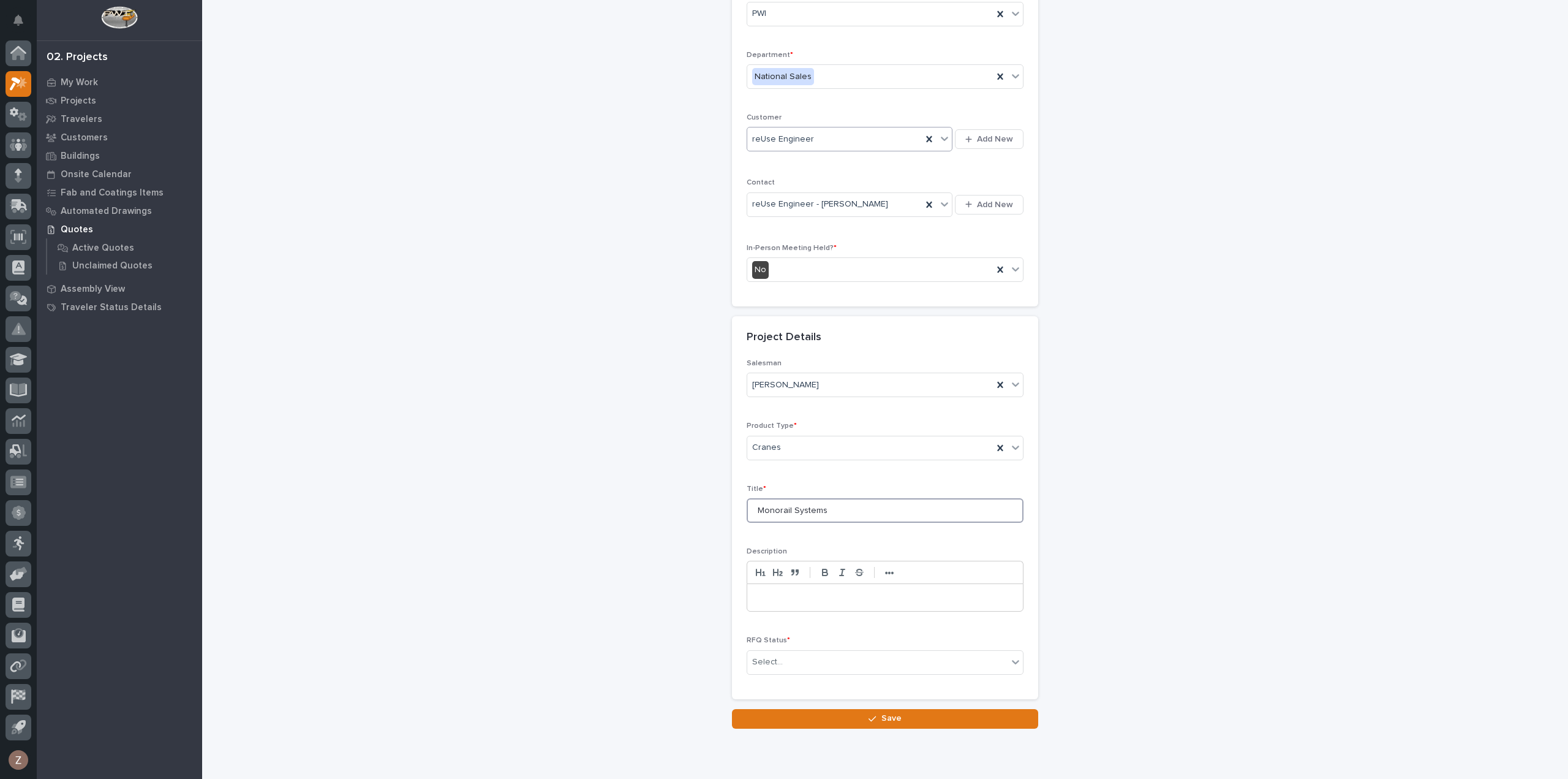
scroll to position [166, 0]
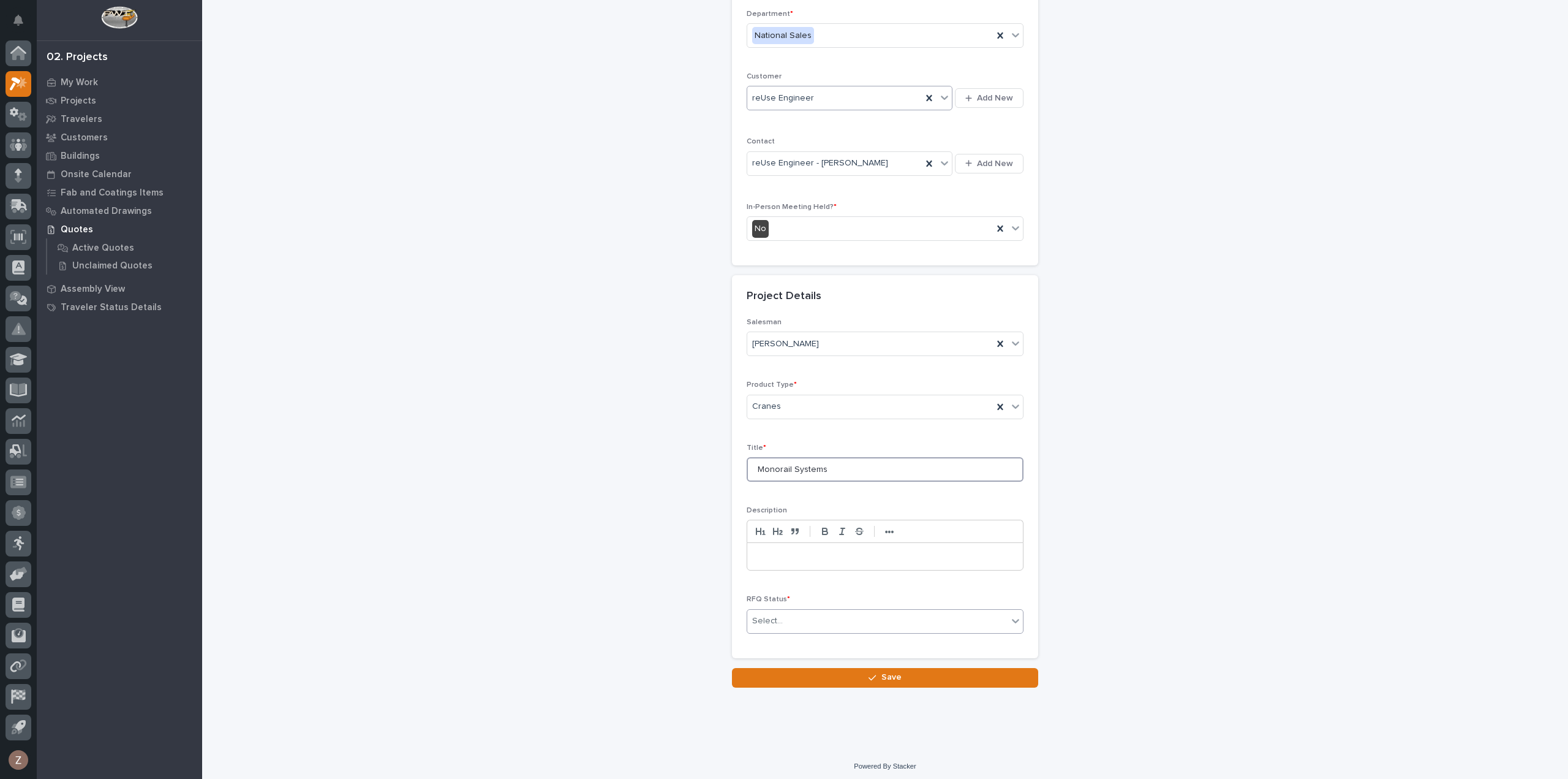
type input "Monorail Systems"
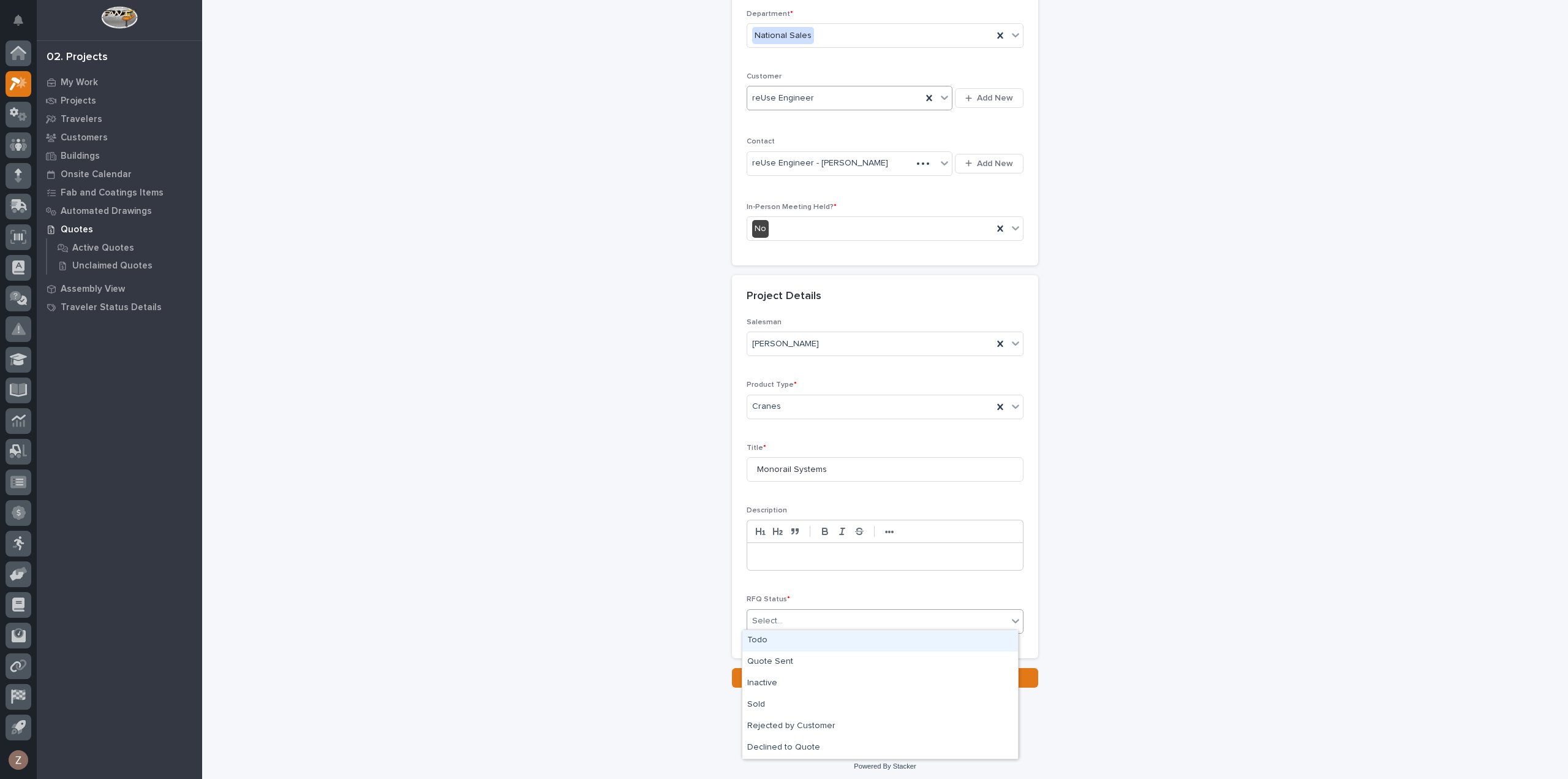
click at [797, 626] on div "Select..." at bounding box center [877, 621] width 260 height 20
click at [800, 641] on div "Todo" at bounding box center [880, 641] width 276 height 21
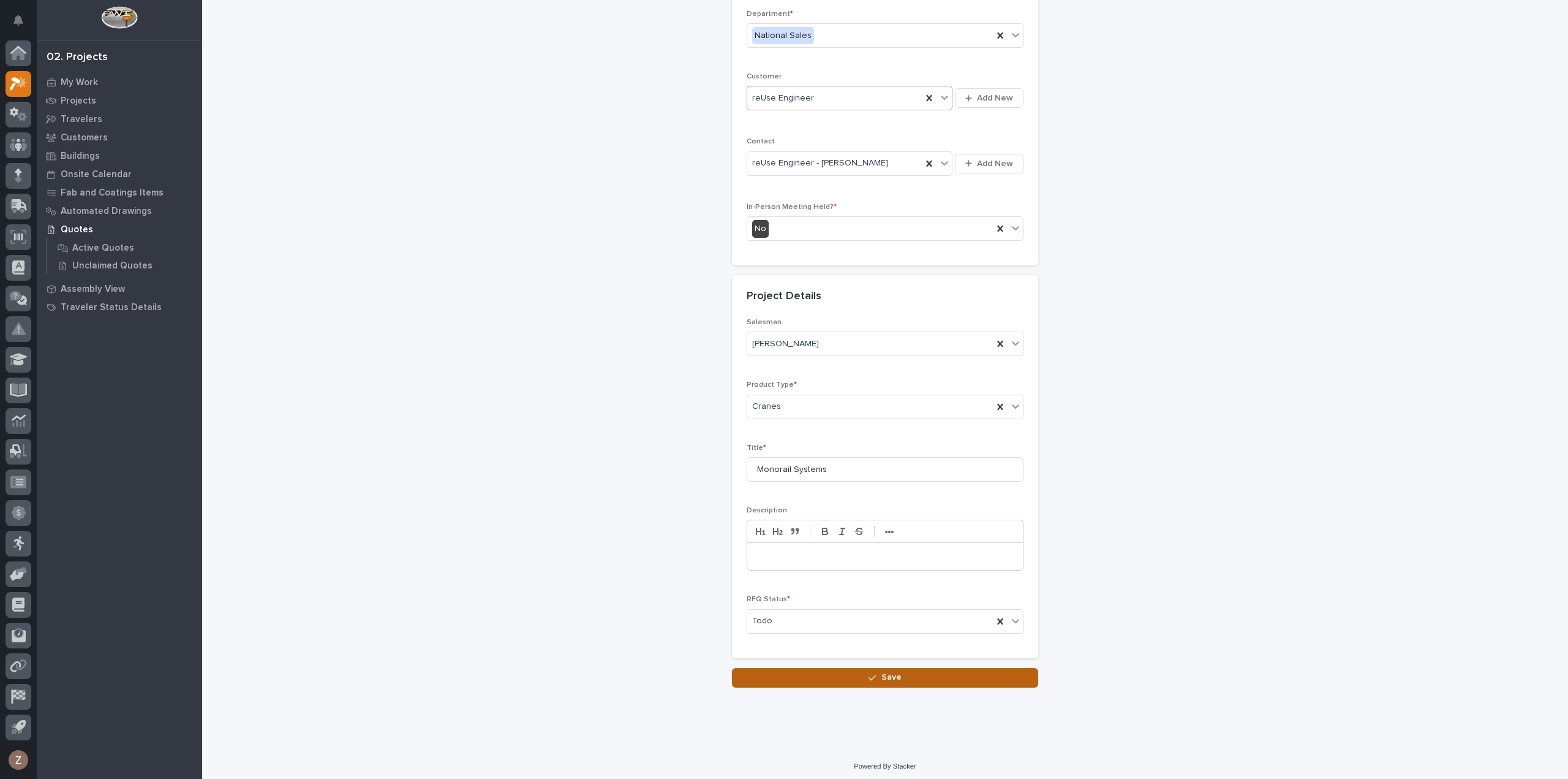
click at [851, 676] on button "Save" at bounding box center [885, 678] width 306 height 19
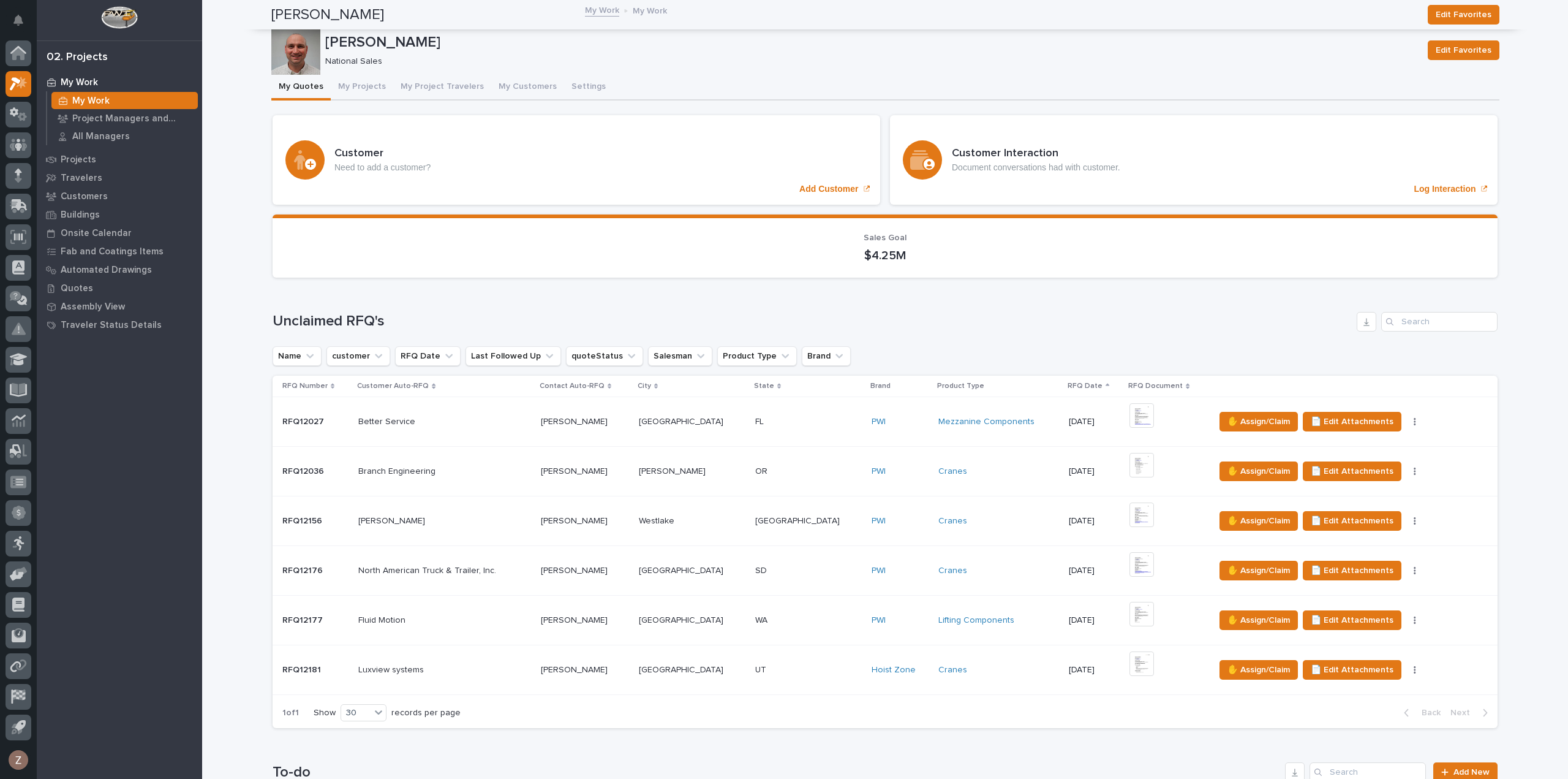
scroll to position [429, 0]
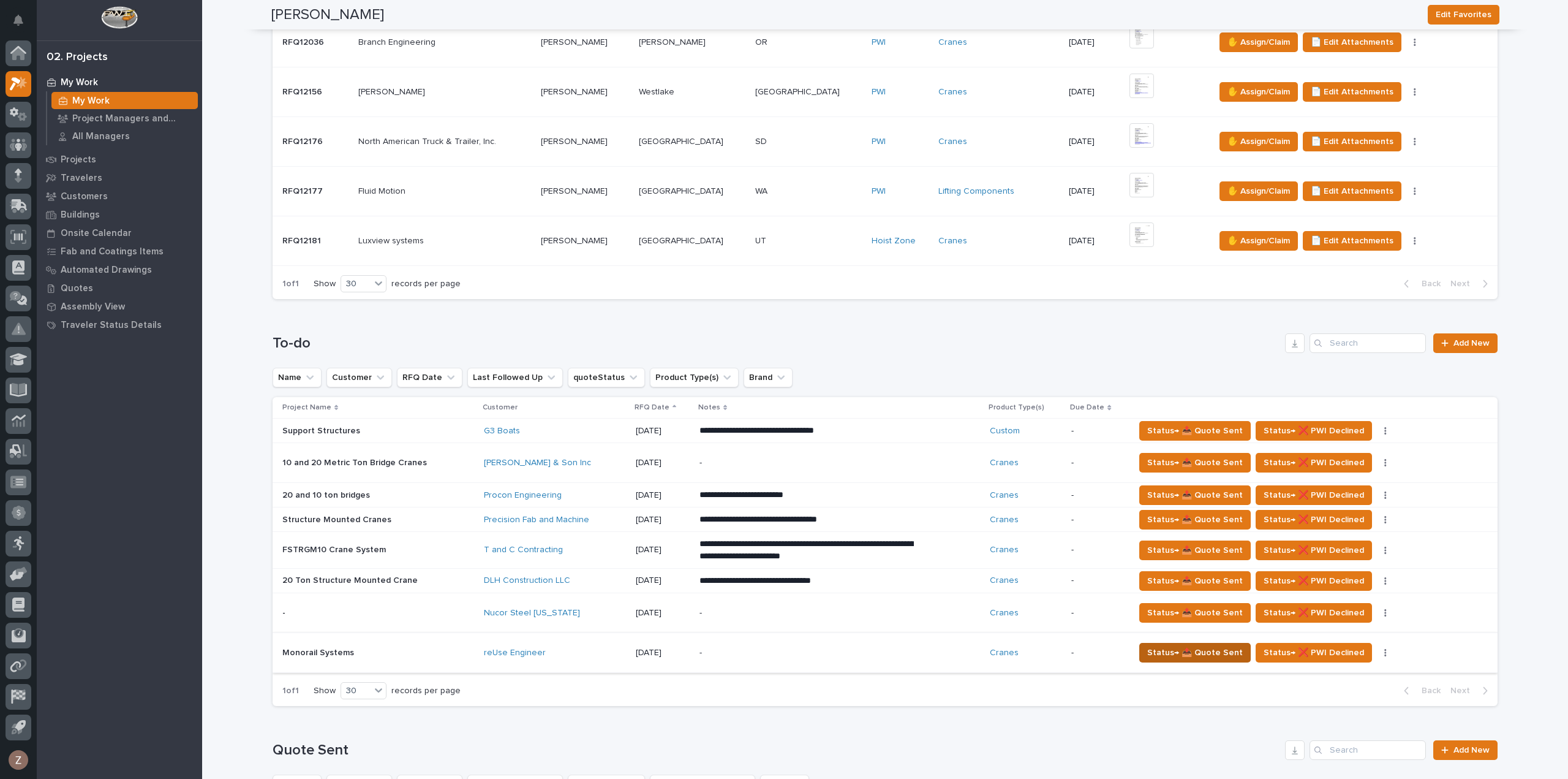
click at [1191, 651] on span "Status→ 📤 Quote Sent" at bounding box center [1195, 653] width 95 height 15
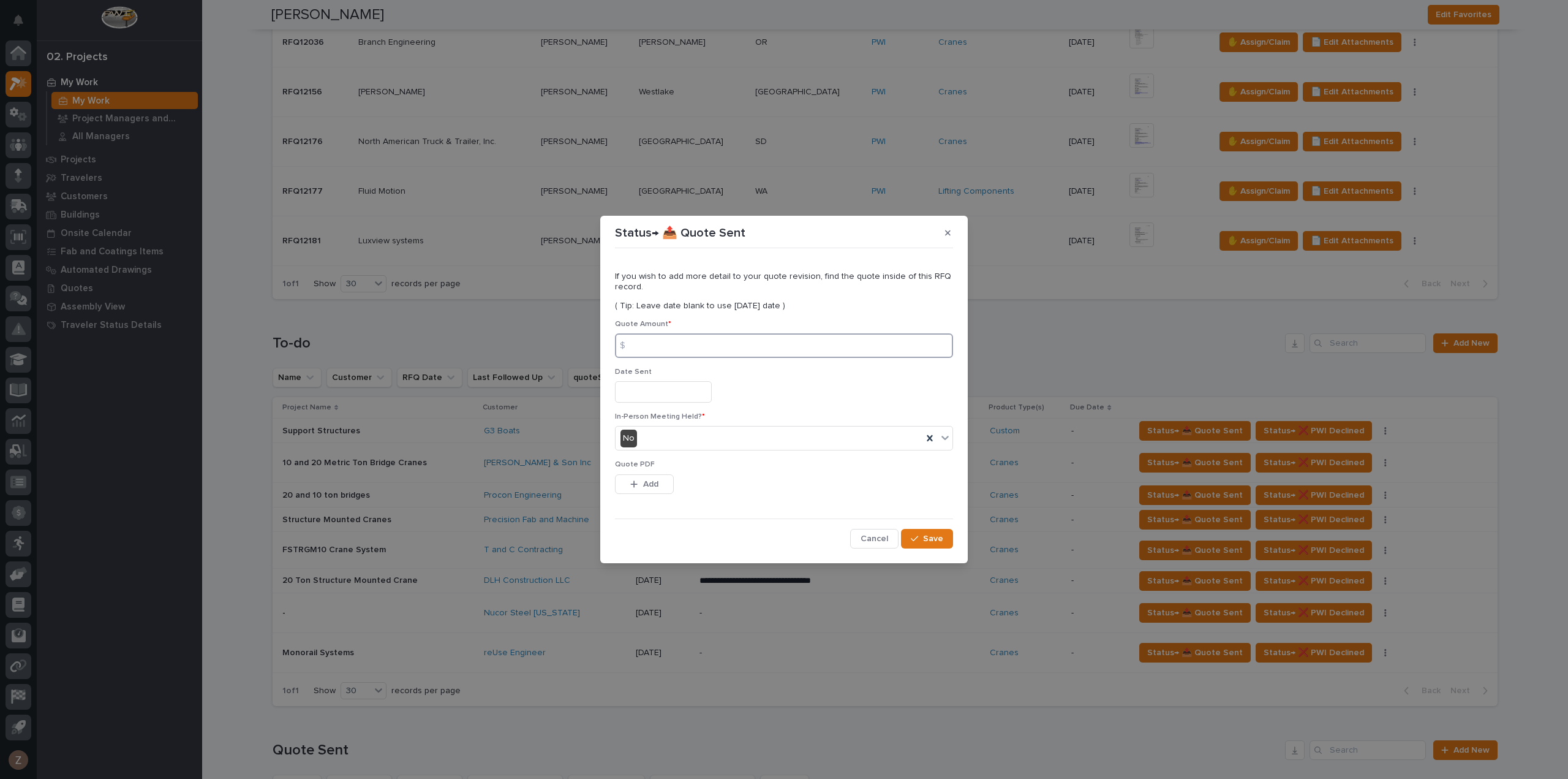
click at [705, 340] on input at bounding box center [784, 345] width 338 height 25
type input "155069"
click at [704, 400] on input "text" at bounding box center [663, 392] width 97 height 21
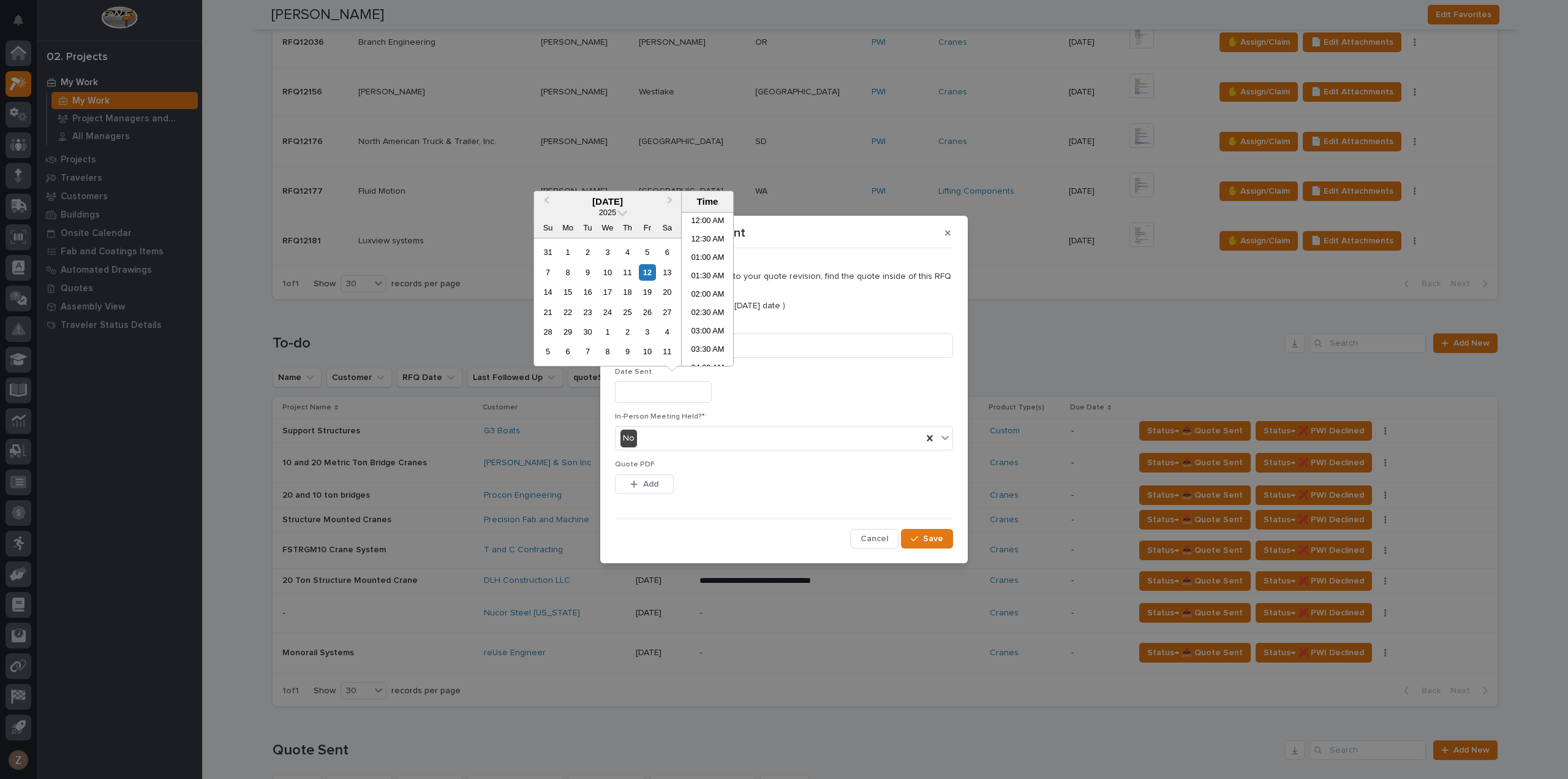
scroll to position [502, 0]
click at [703, 270] on li "03:00 PM" at bounding box center [708, 271] width 52 height 18
type input "**********"
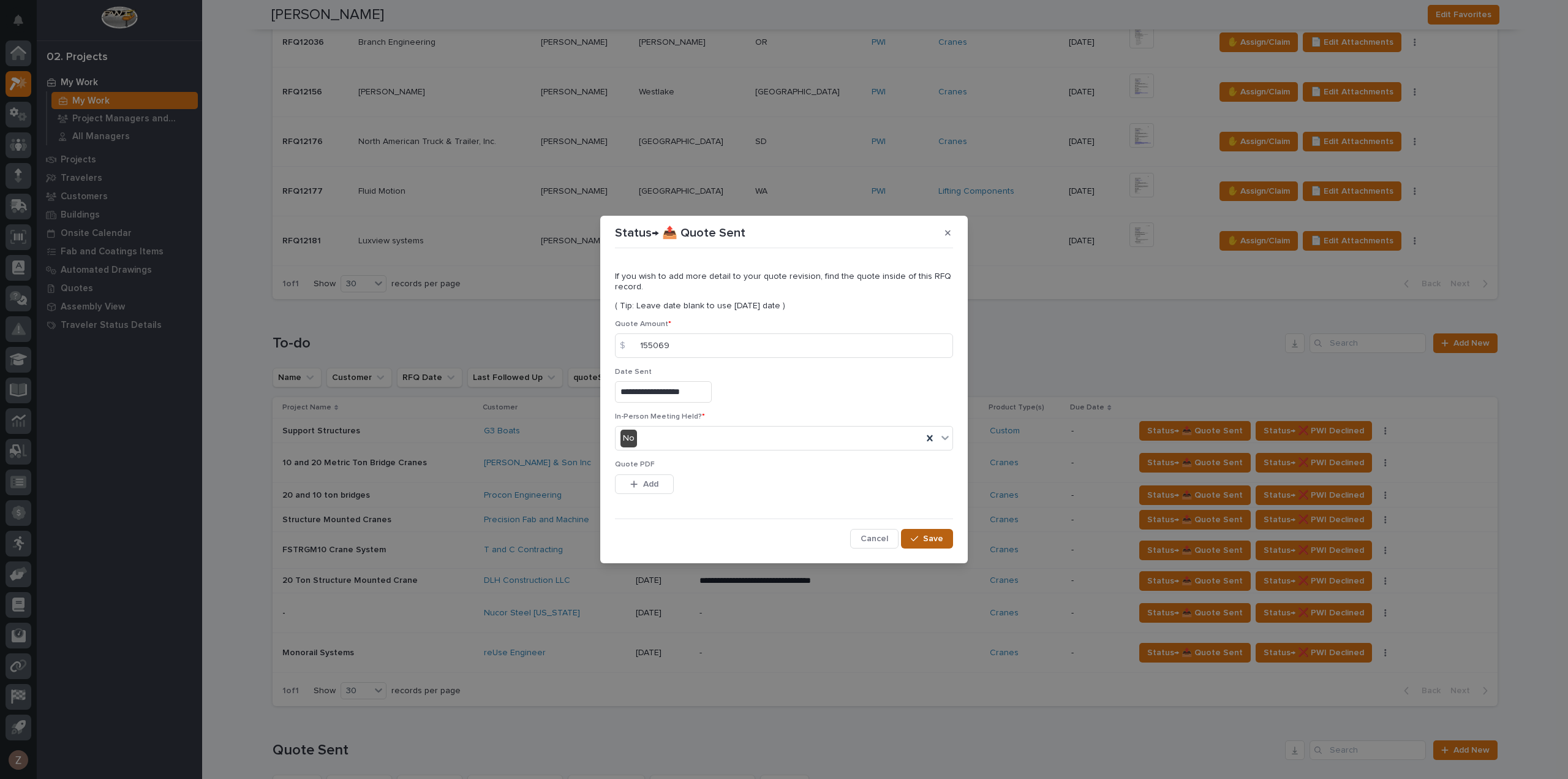
click at [937, 535] on span "Save" at bounding box center [933, 539] width 20 height 11
